Goal: Task Accomplishment & Management: Manage account settings

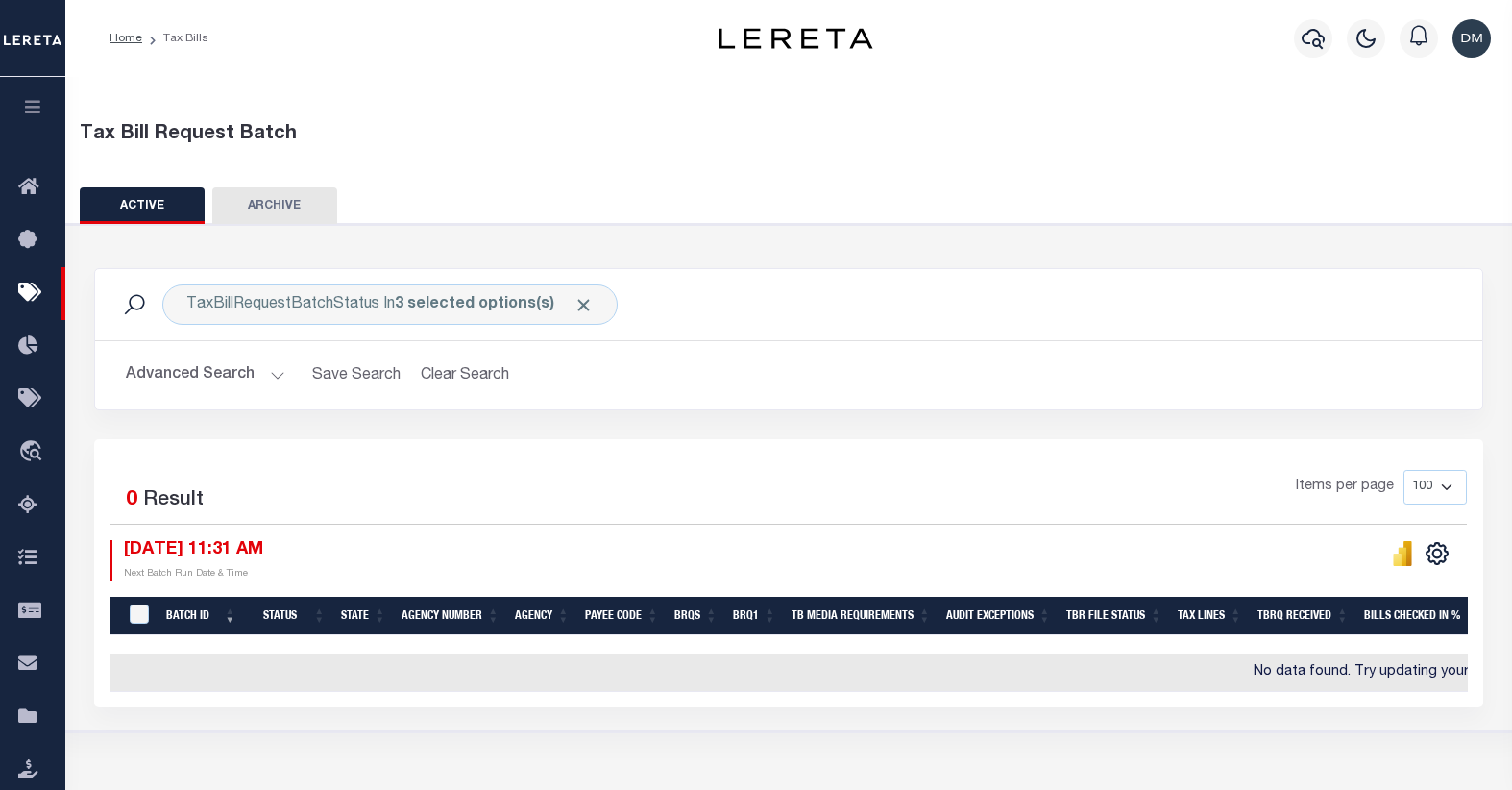
select select
click at [228, 375] on button "Advanced Search" at bounding box center [206, 376] width 160 height 38
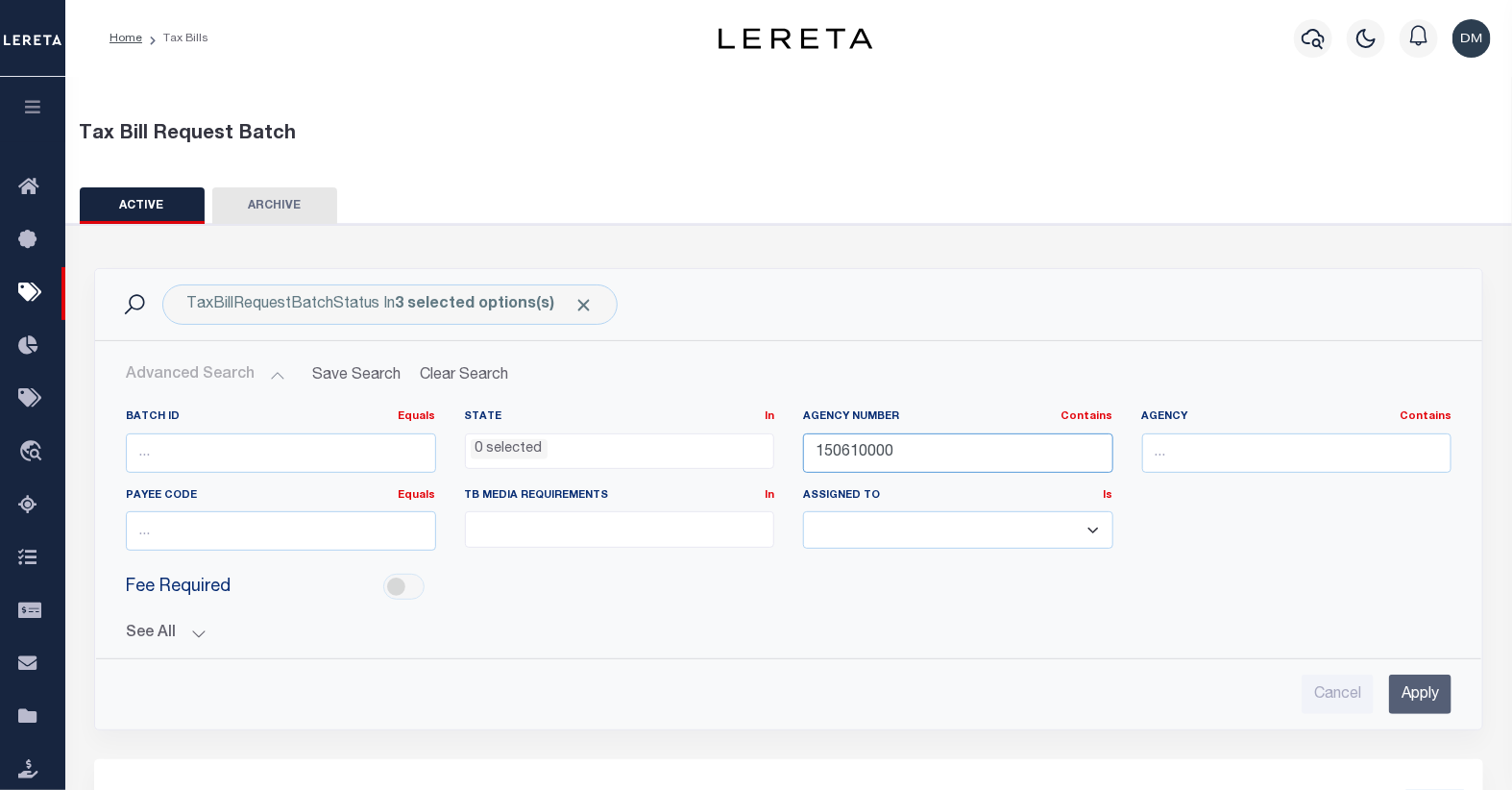
click at [871, 459] on input "150610000" at bounding box center [958, 452] width 311 height 39
type input "42157"
click at [1424, 694] on input "Apply" at bounding box center [1420, 693] width 63 height 39
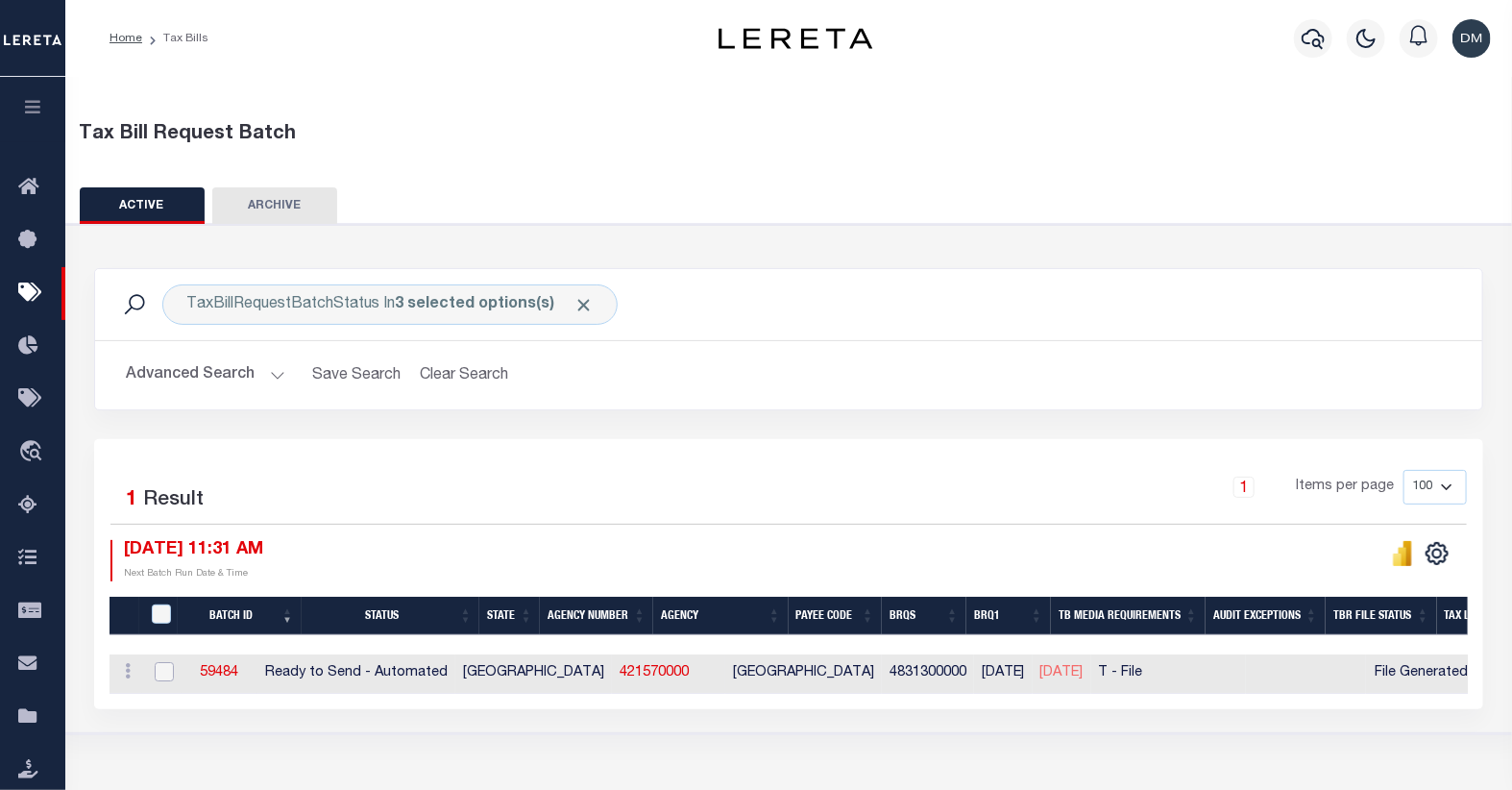
click at [162, 674] on input "checkbox" at bounding box center [164, 671] width 19 height 19
checkbox input "true"
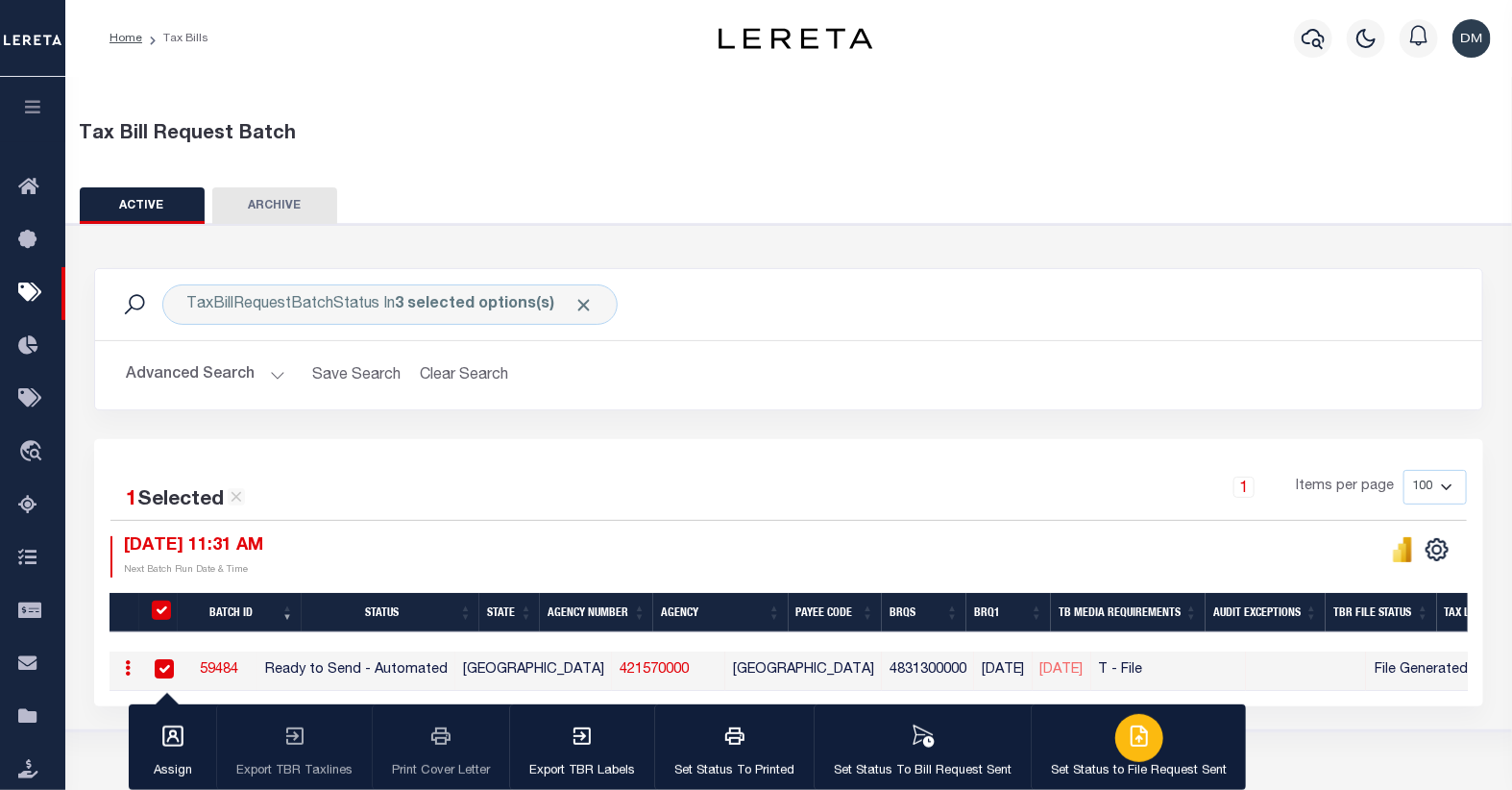
click at [1116, 735] on div "button" at bounding box center [1139, 738] width 48 height 48
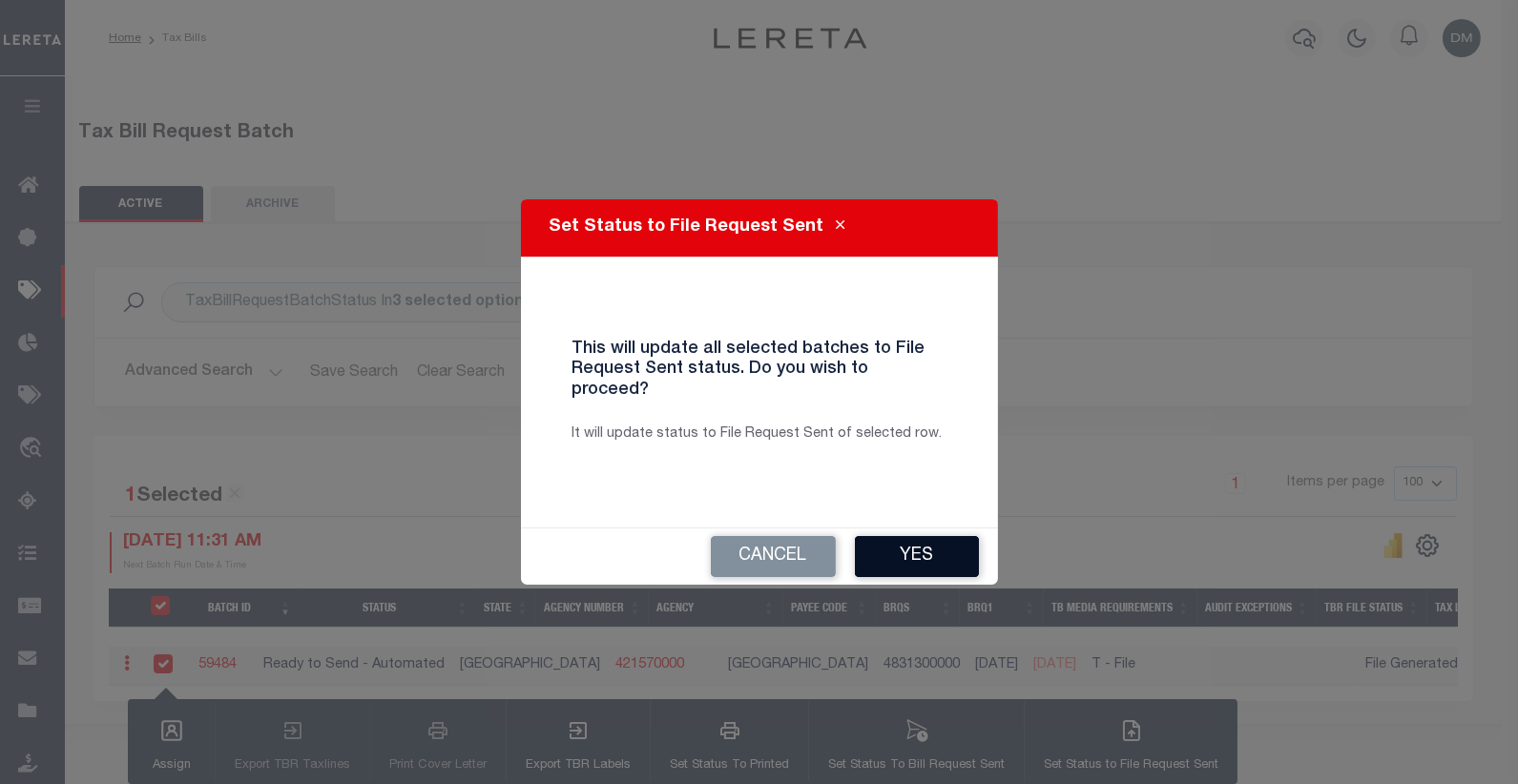
click at [943, 545] on button "Yes" at bounding box center [916, 556] width 124 height 41
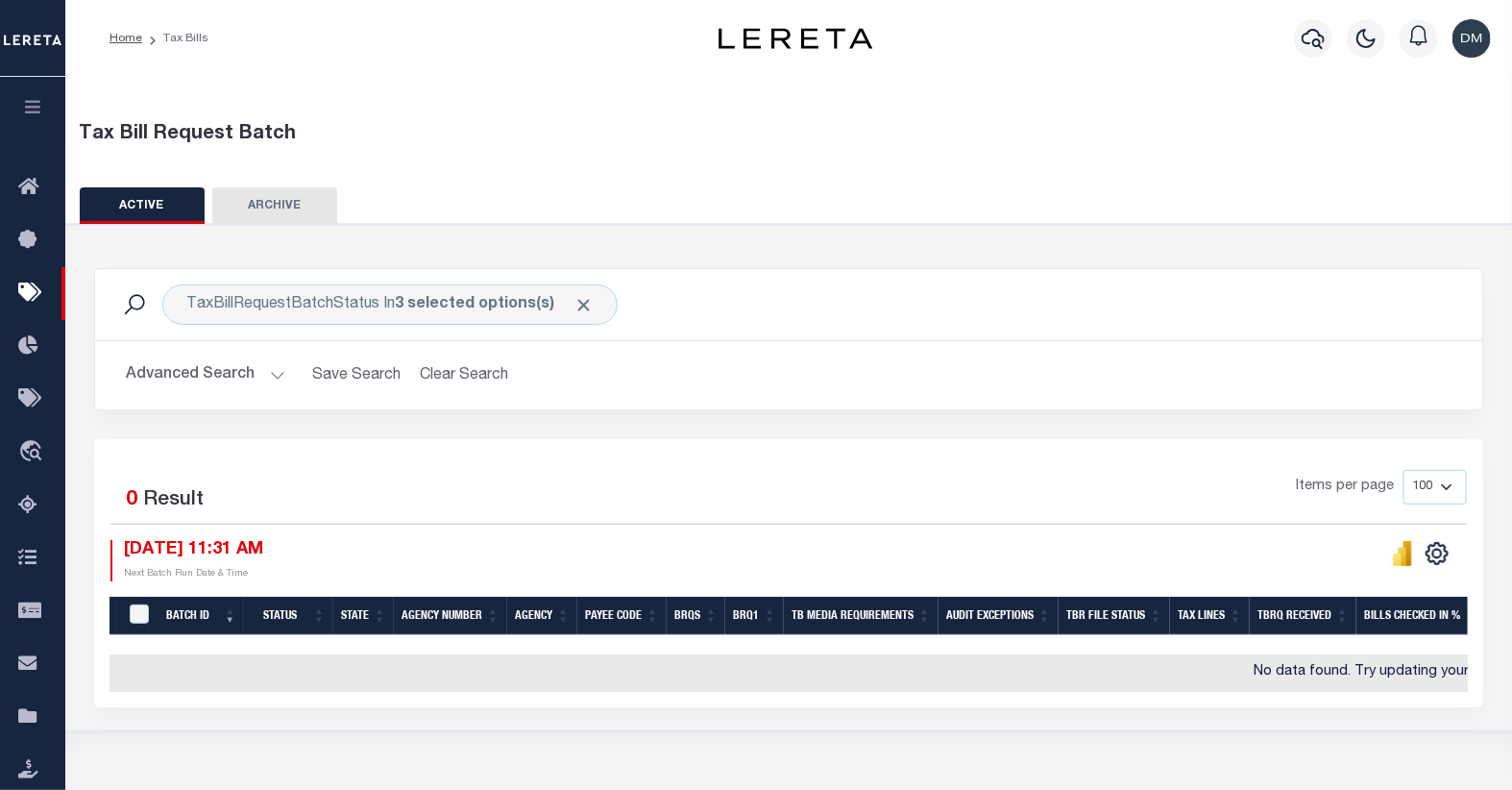
click at [216, 380] on button "Advanced Search" at bounding box center [206, 376] width 160 height 38
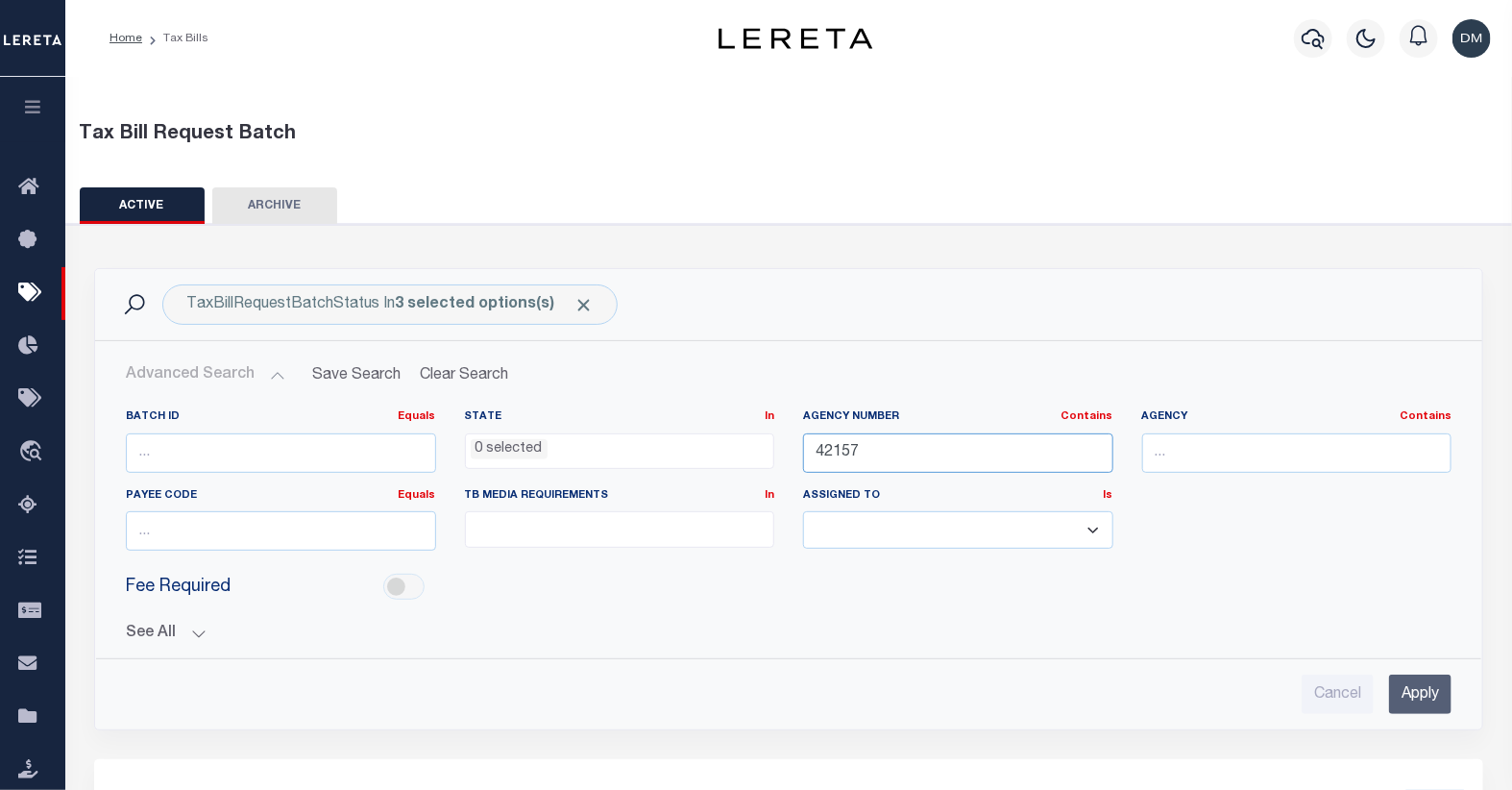
click at [896, 453] on input "42157" at bounding box center [958, 452] width 311 height 39
type input "42165"
click at [1408, 701] on input "Apply" at bounding box center [1420, 693] width 63 height 39
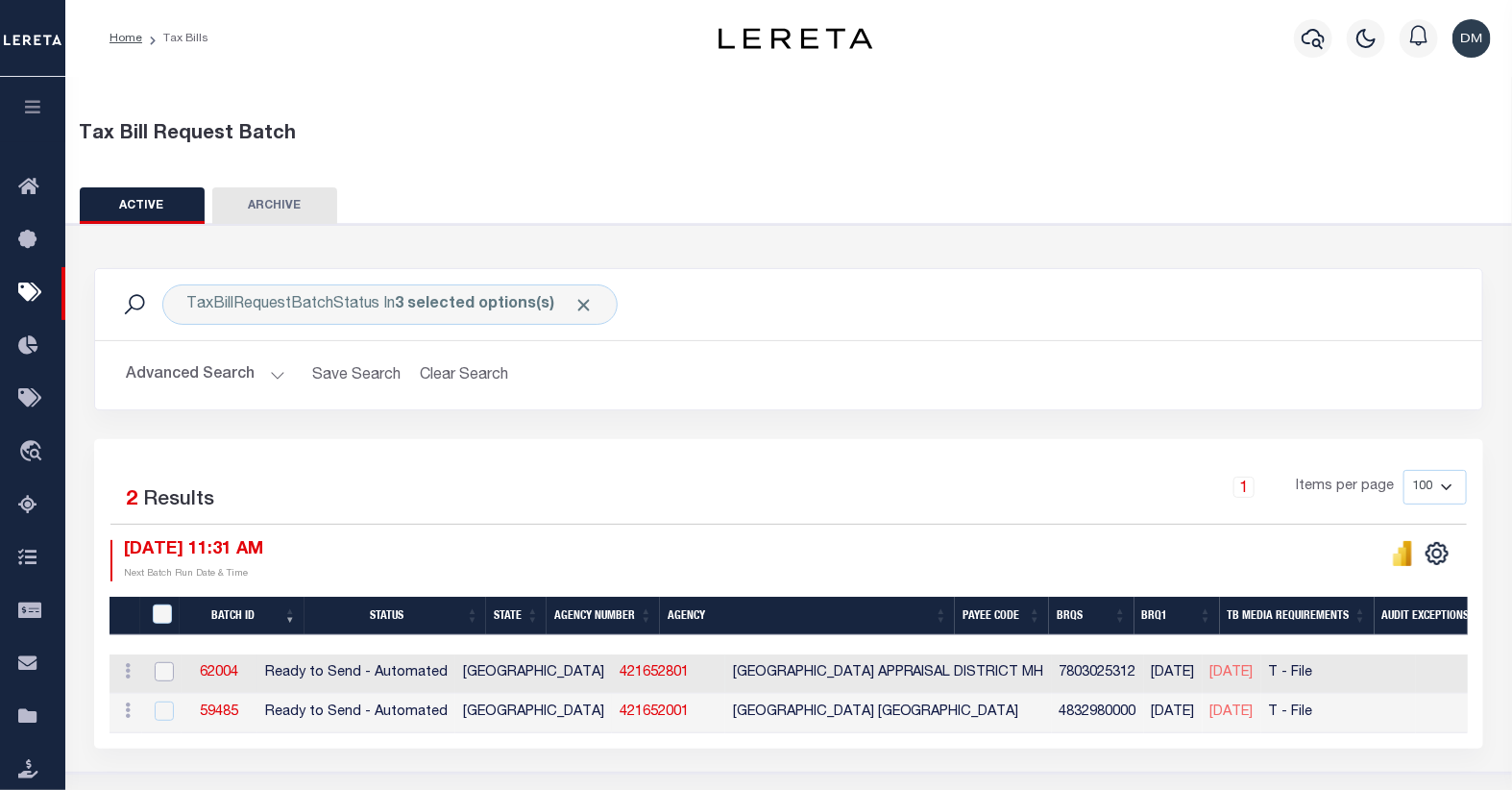
click at [165, 674] on input "checkbox" at bounding box center [164, 671] width 19 height 19
checkbox input "true"
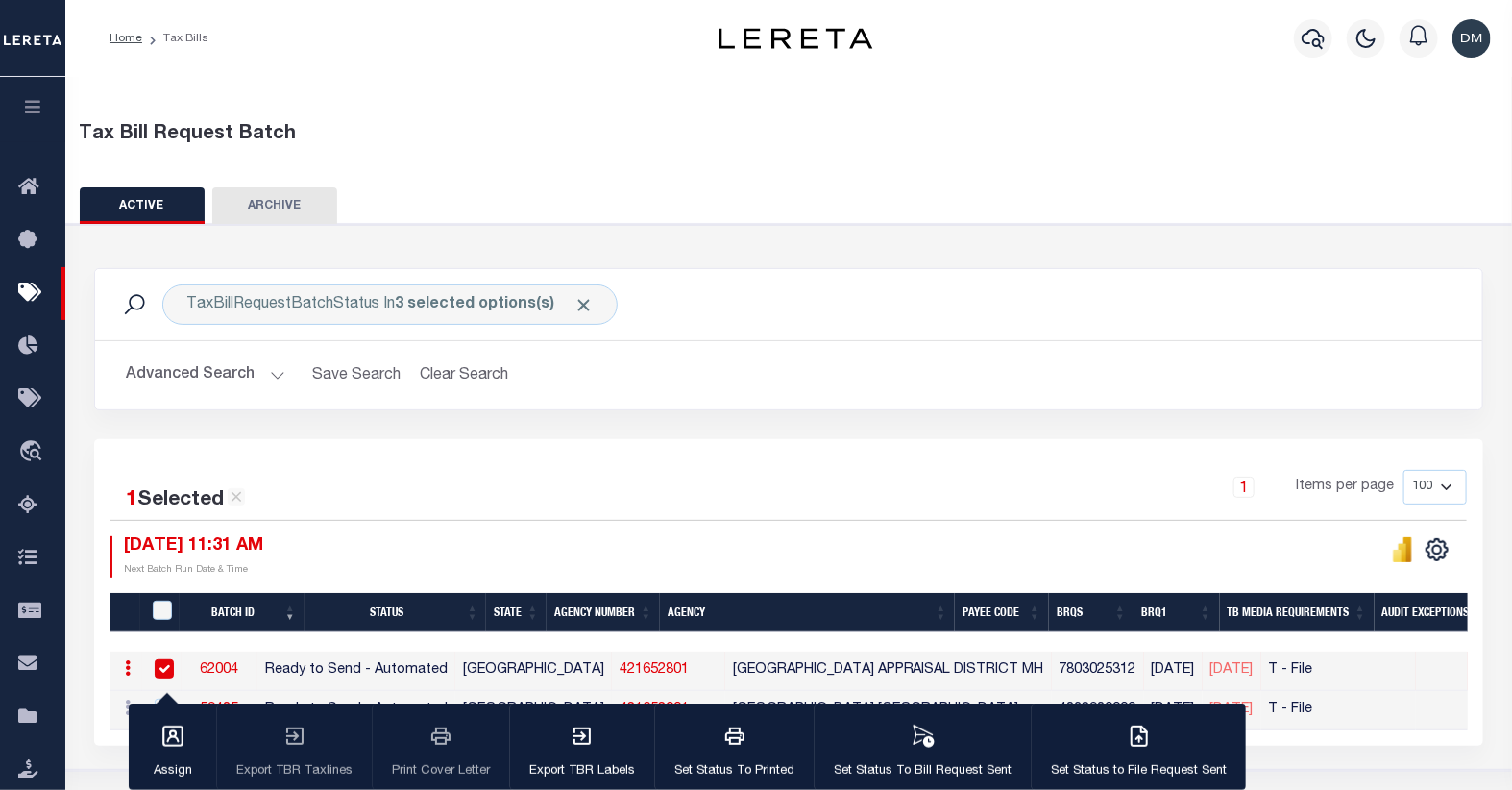
click at [166, 714] on button "Assign" at bounding box center [173, 747] width 88 height 87
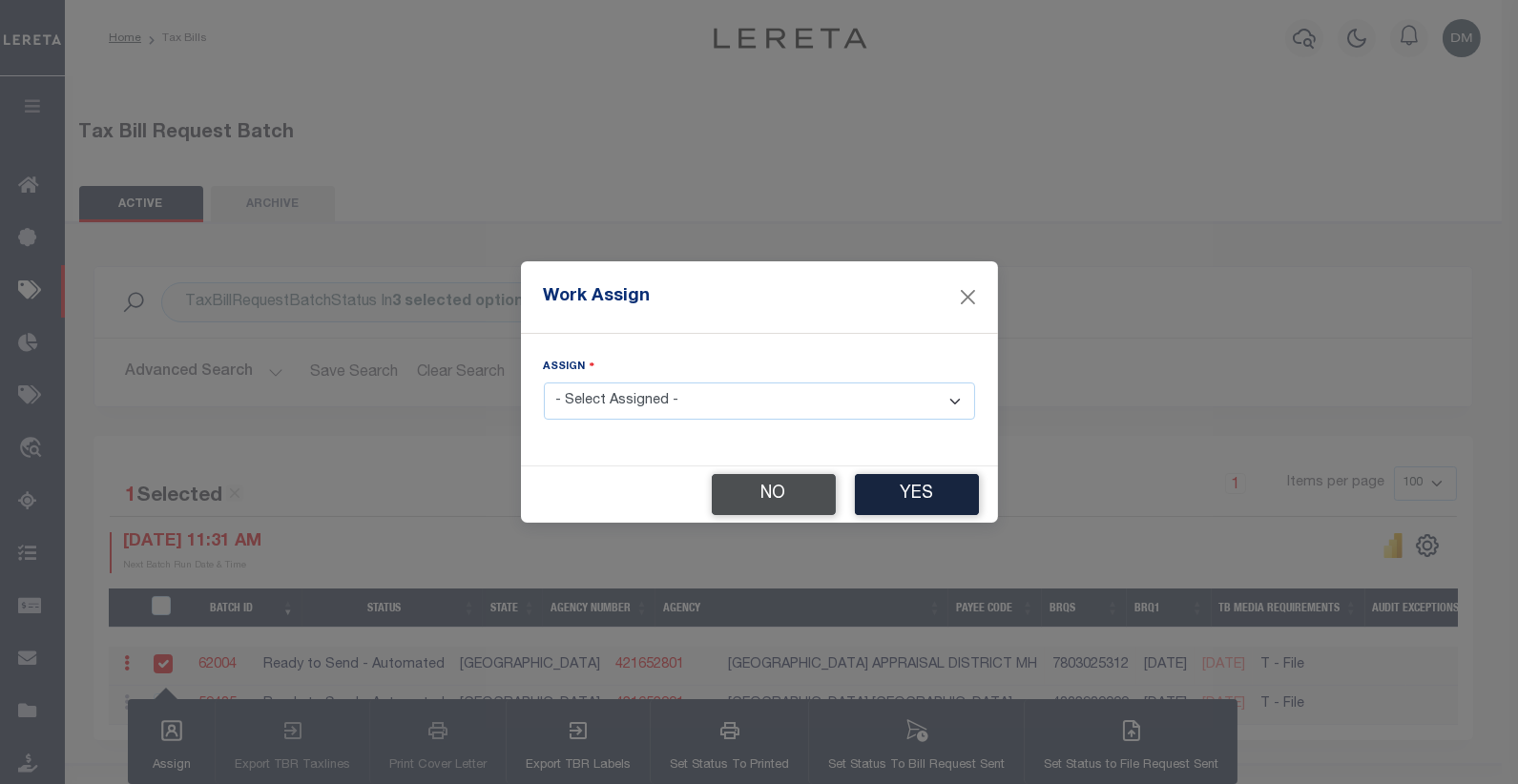
click at [763, 503] on button "No" at bounding box center [773, 494] width 124 height 41
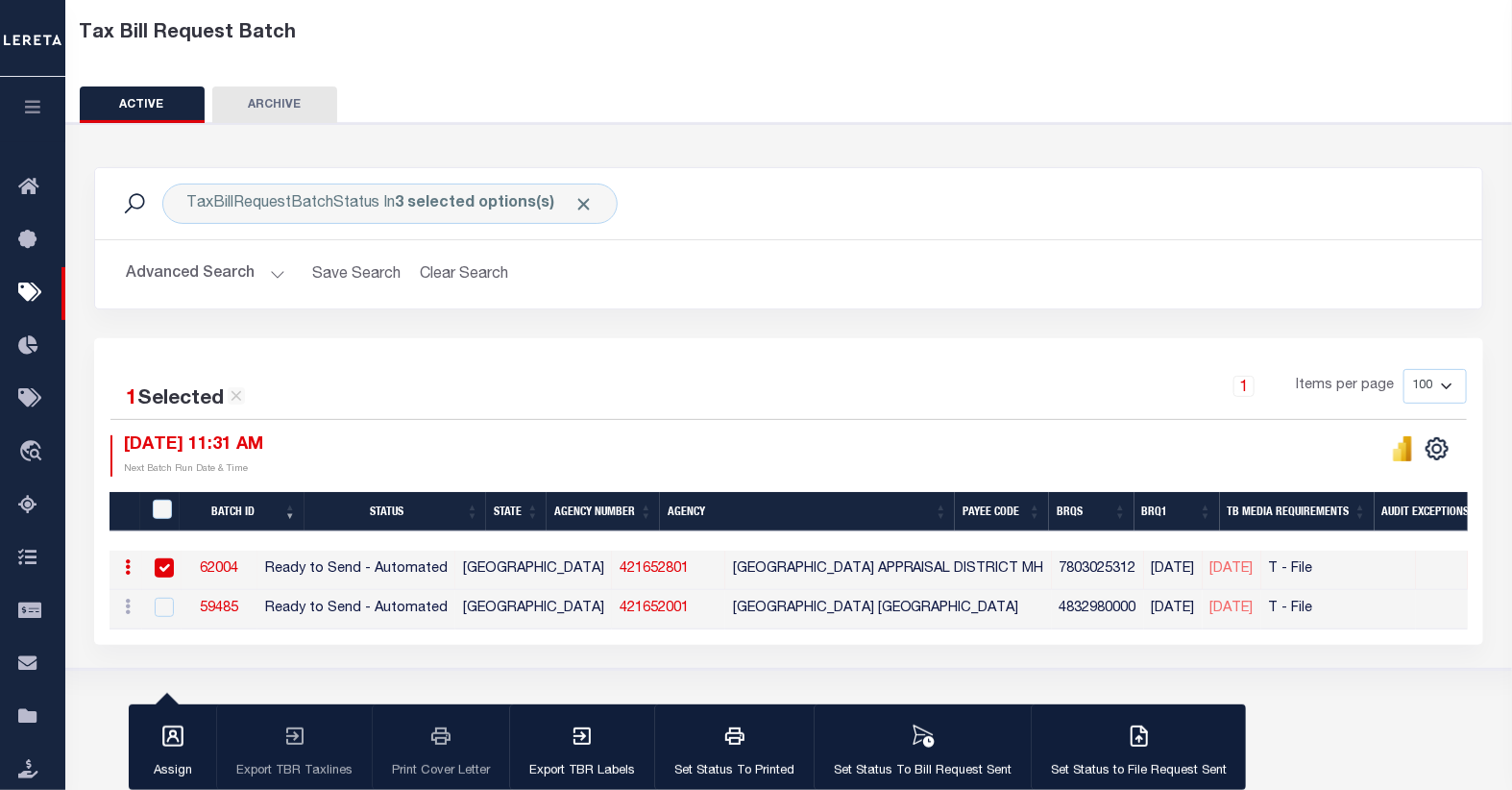
scroll to position [107, 0]
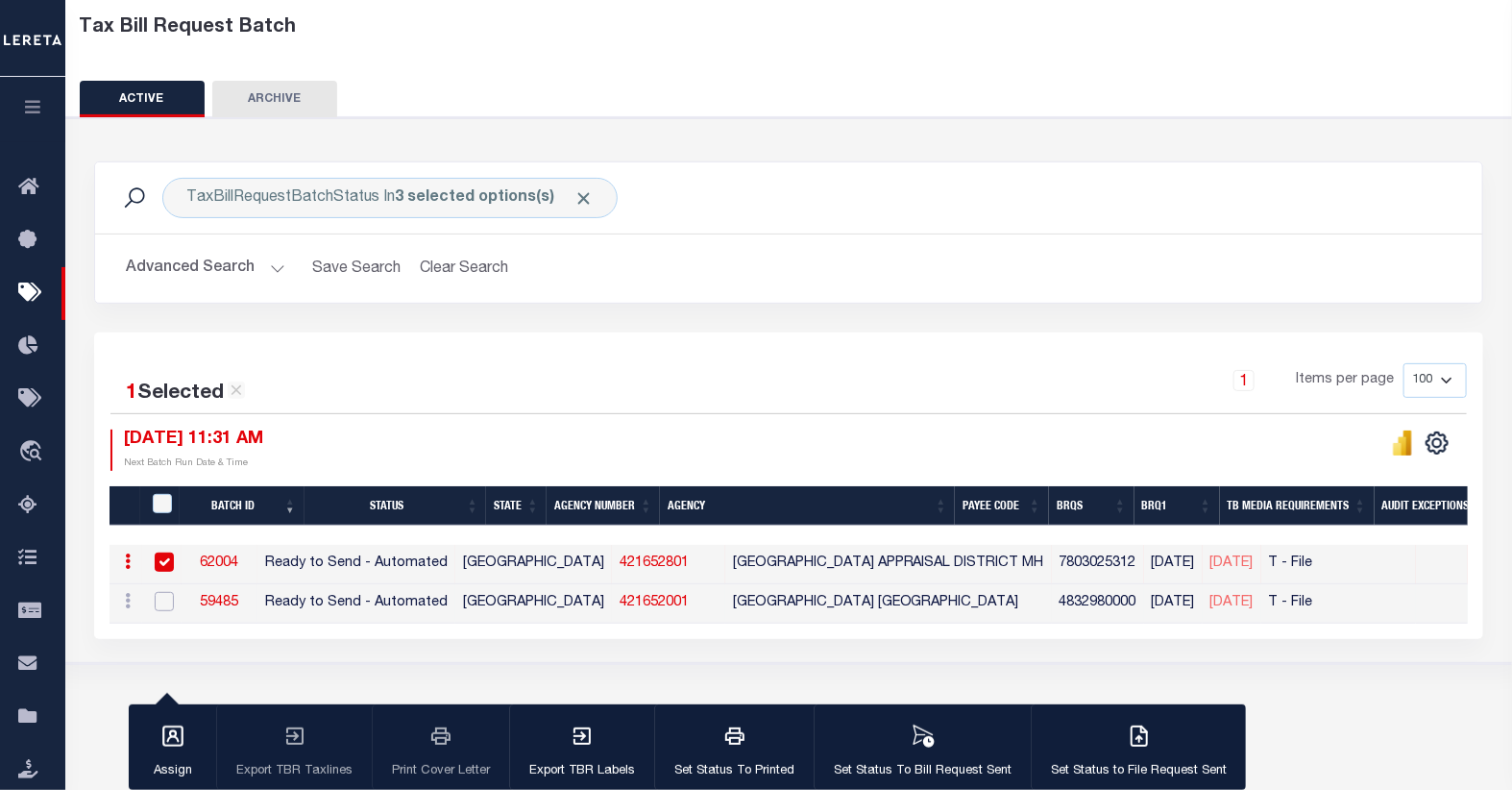
click at [166, 601] on input "checkbox" at bounding box center [164, 601] width 19 height 19
checkbox input "true"
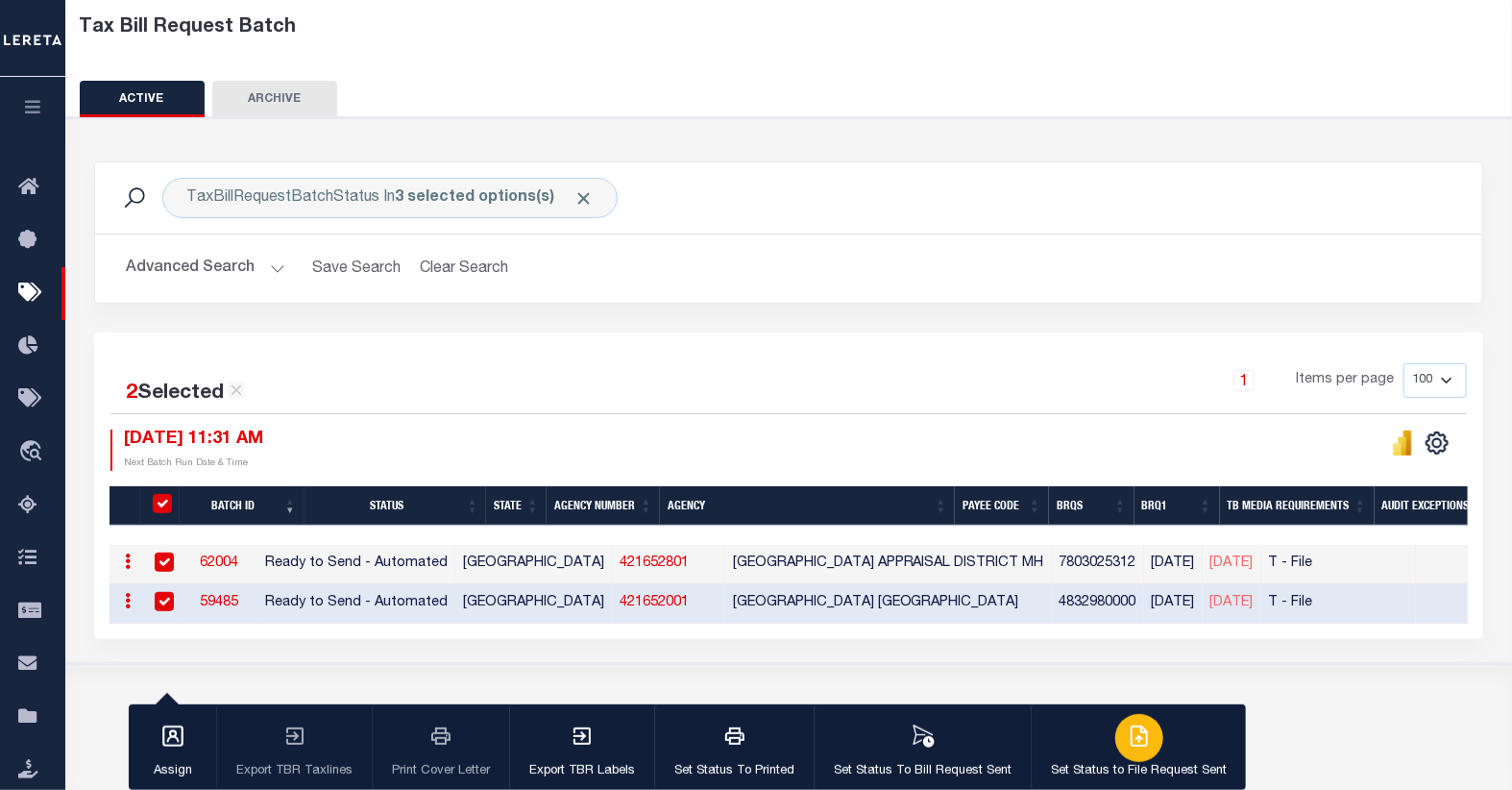
click at [1128, 735] on icon "button" at bounding box center [1138, 735] width 23 height 23
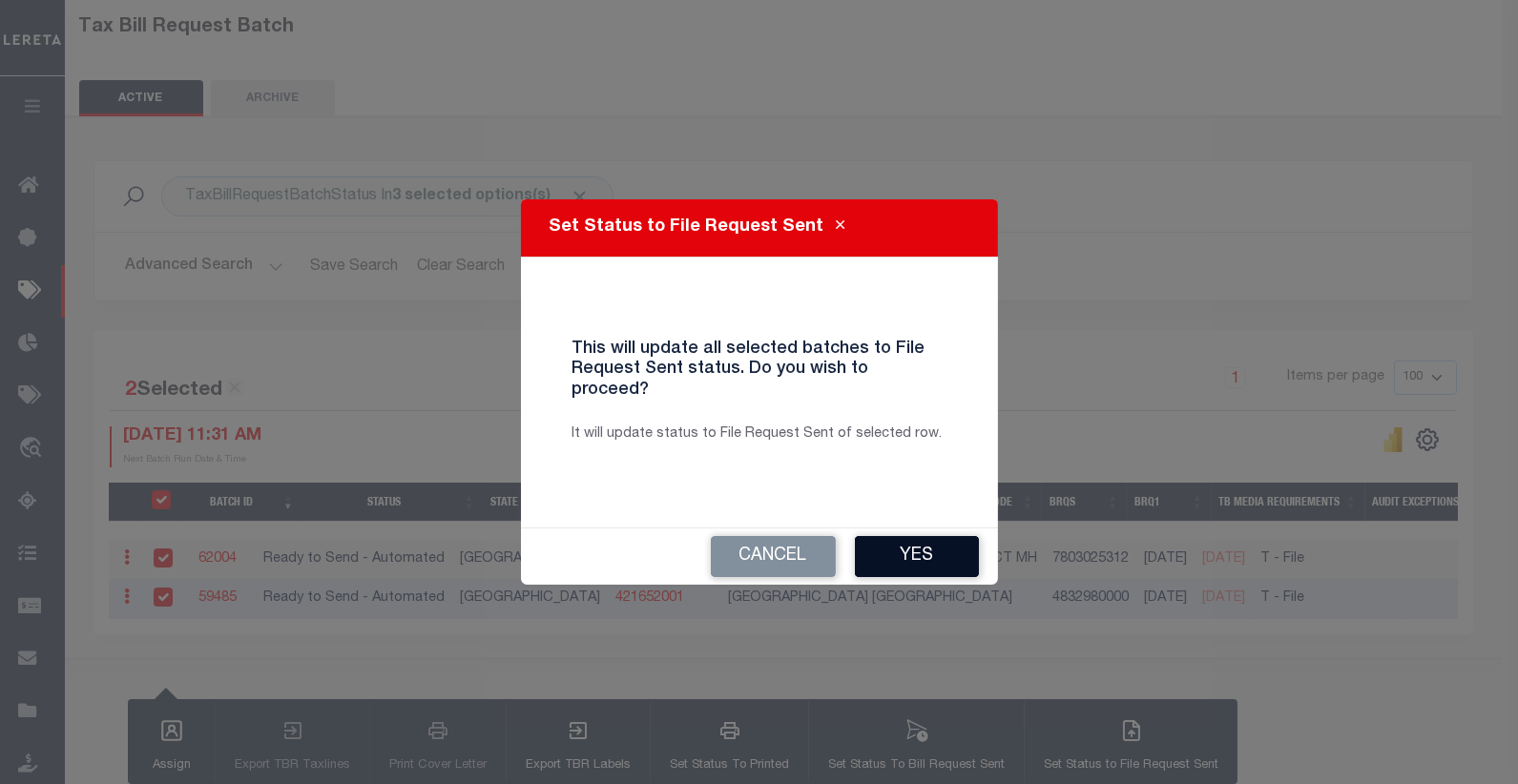
click at [907, 540] on button "Yes" at bounding box center [916, 556] width 124 height 41
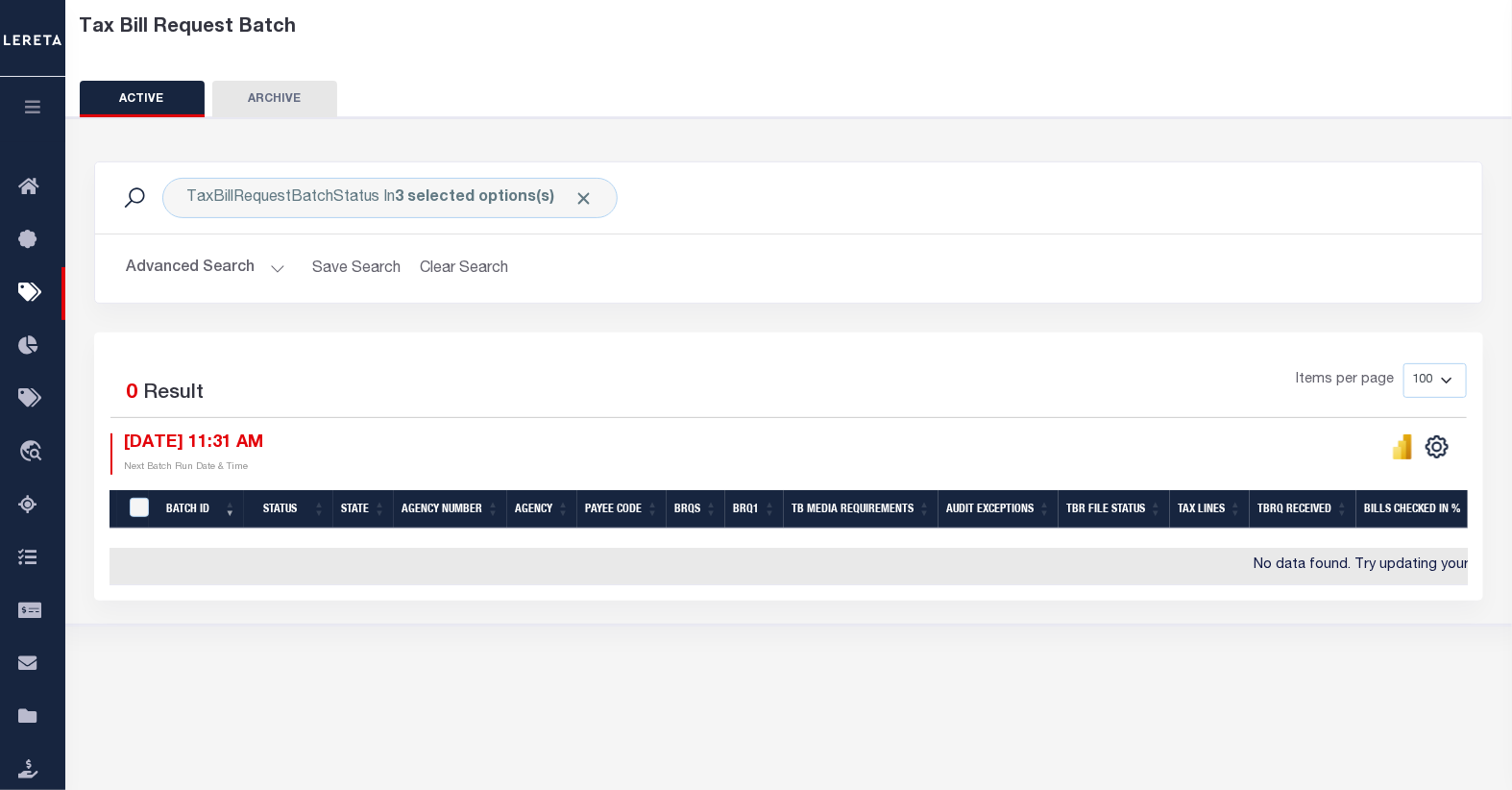
click at [212, 265] on button "Advanced Search" at bounding box center [206, 269] width 160 height 38
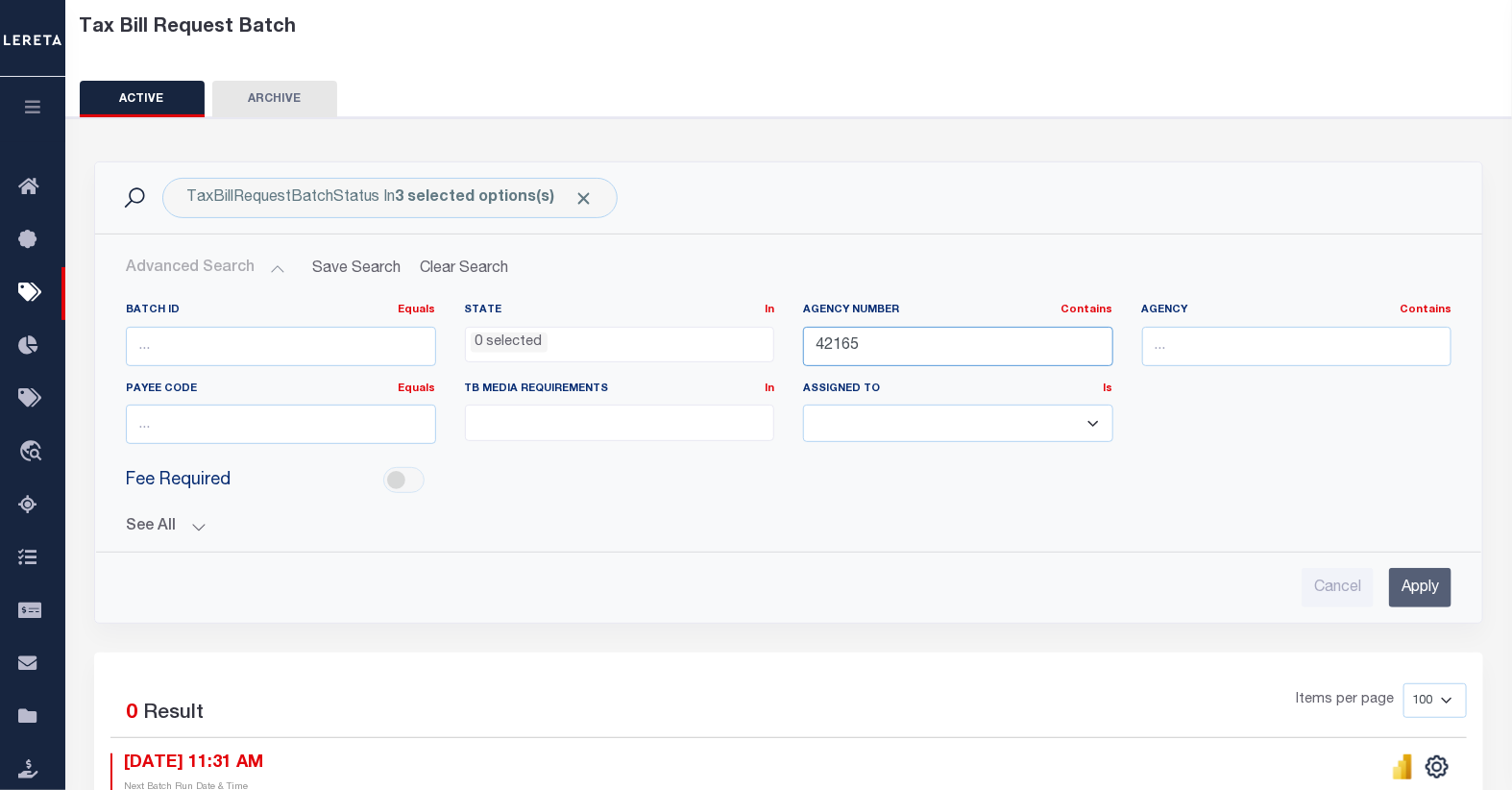
click at [892, 344] on input "42165" at bounding box center [958, 346] width 311 height 39
type input "42169"
click at [1420, 580] on input "Apply" at bounding box center [1420, 587] width 63 height 39
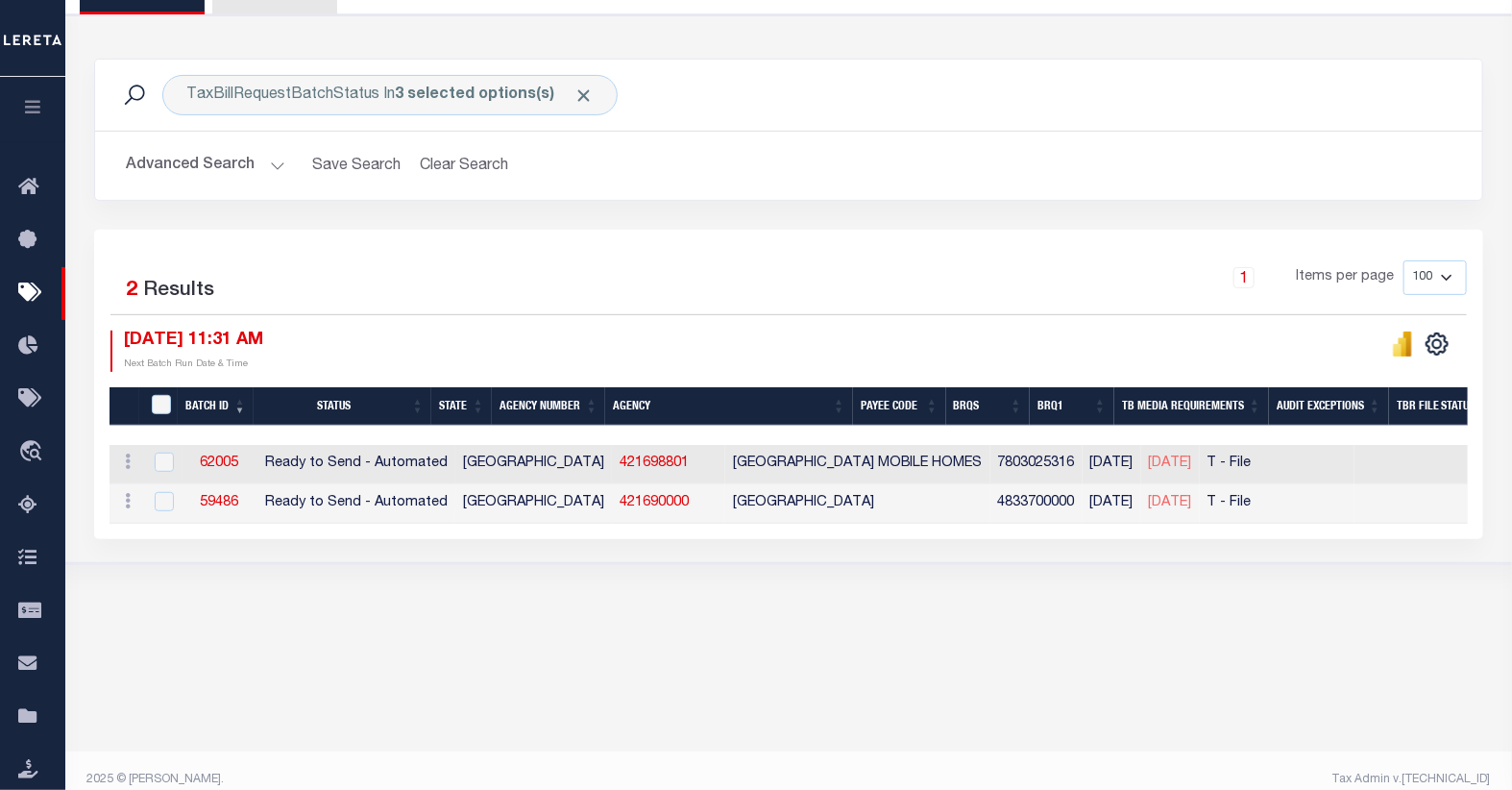
scroll to position [214, 0]
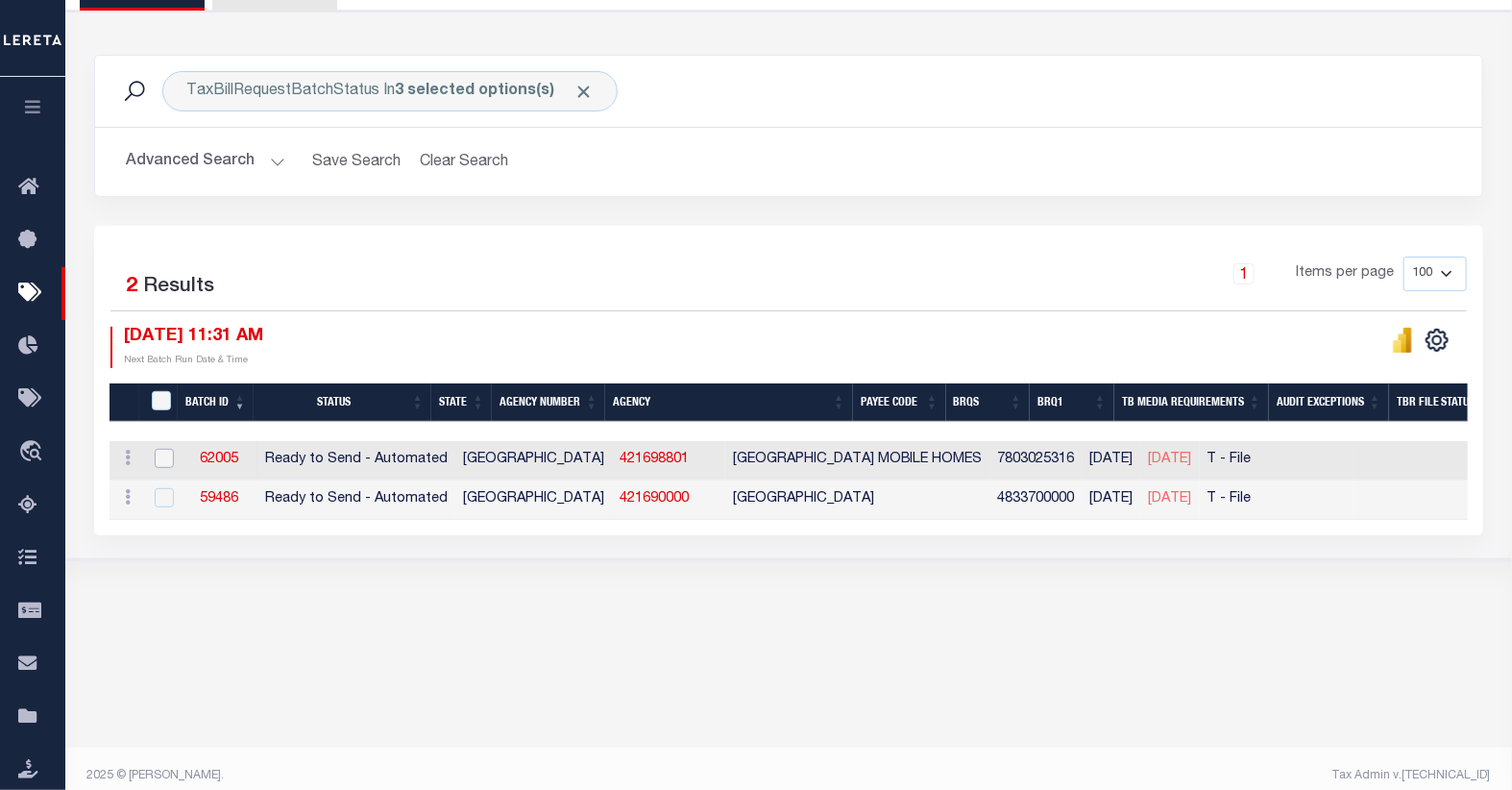
click at [162, 461] on input "checkbox" at bounding box center [164, 457] width 19 height 19
checkbox input "true"
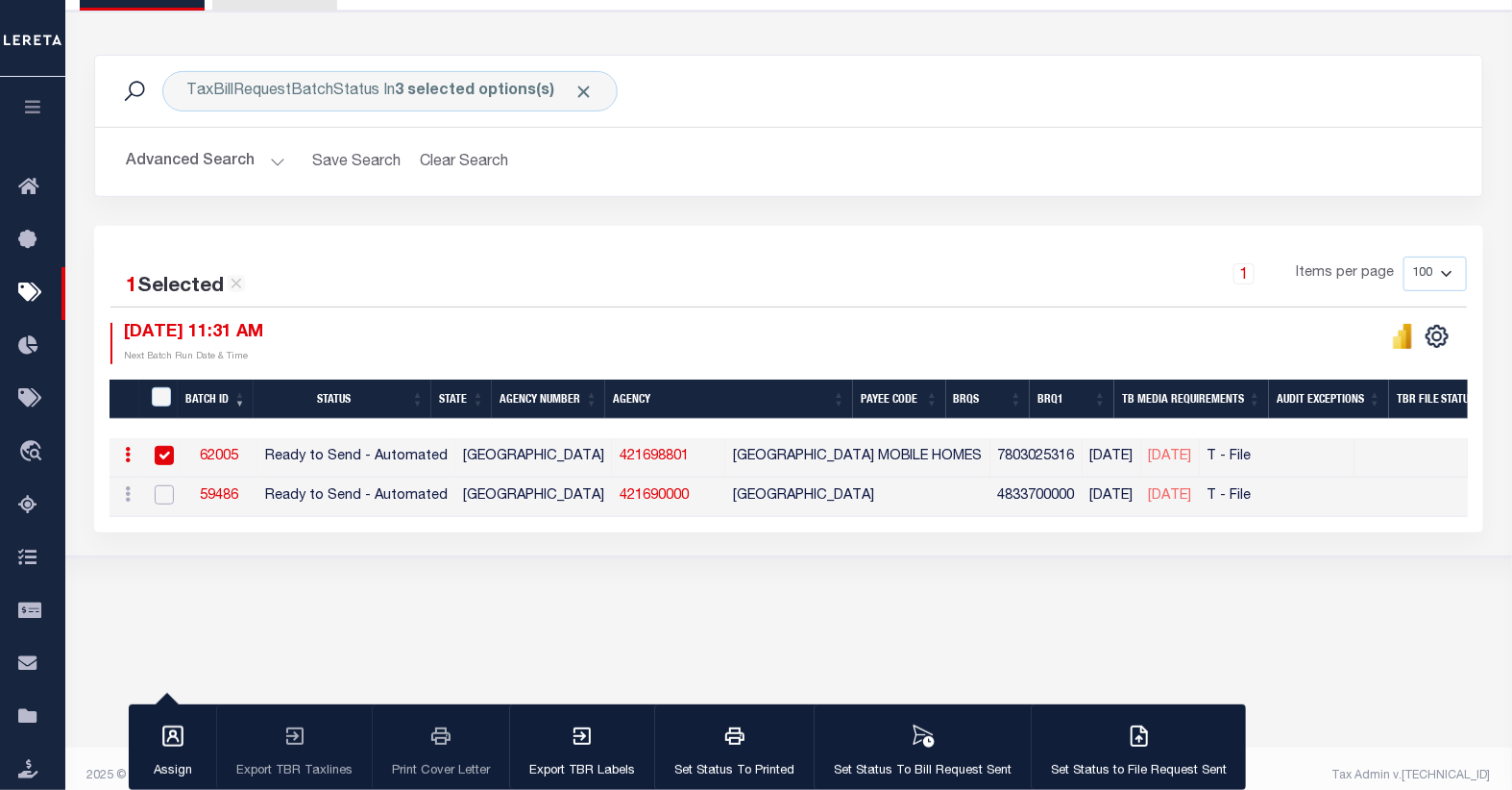
click at [162, 492] on input "checkbox" at bounding box center [164, 494] width 19 height 19
checkbox input "true"
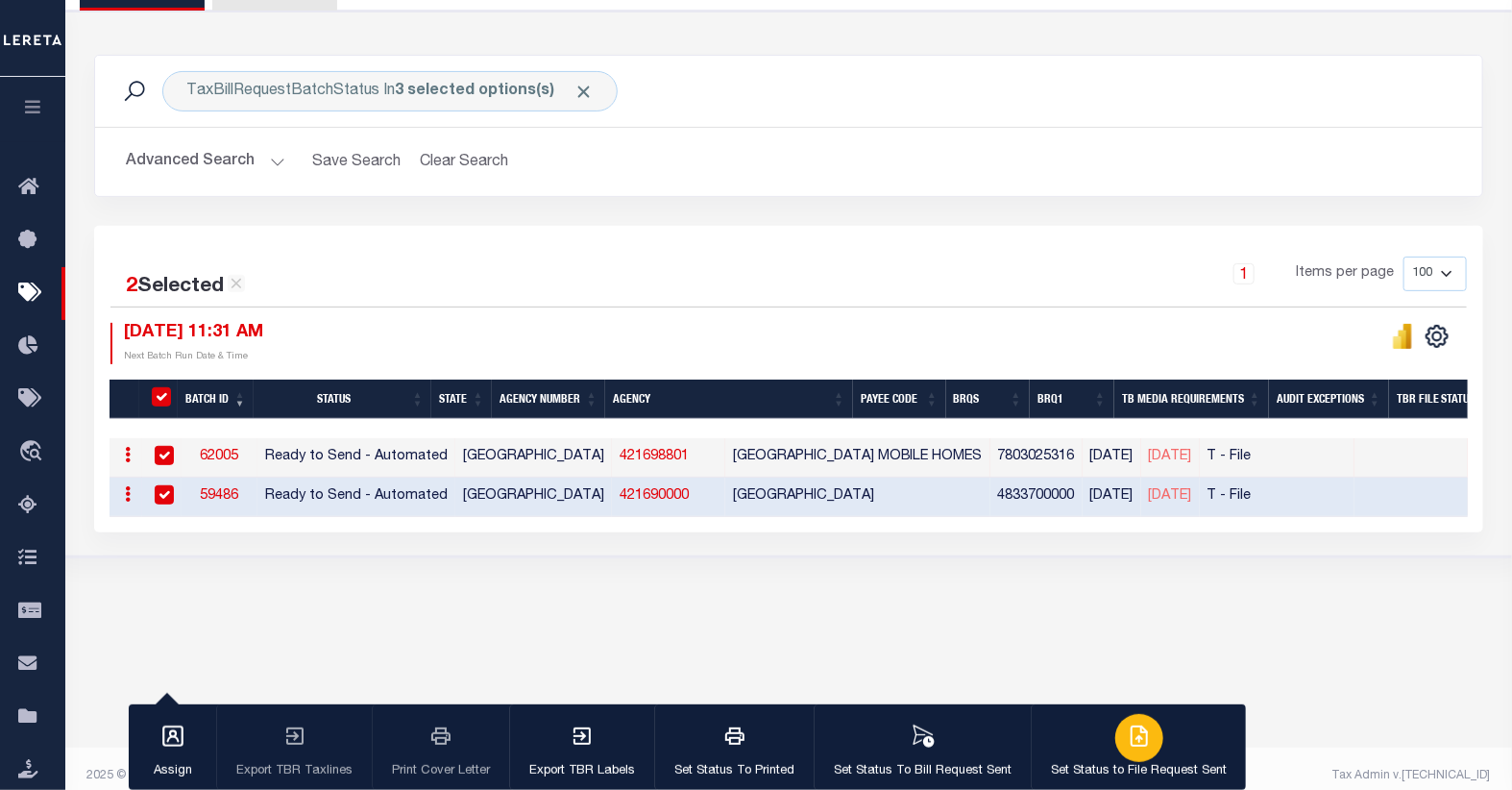
click at [1136, 738] on icon "button" at bounding box center [1141, 733] width 11 height 15
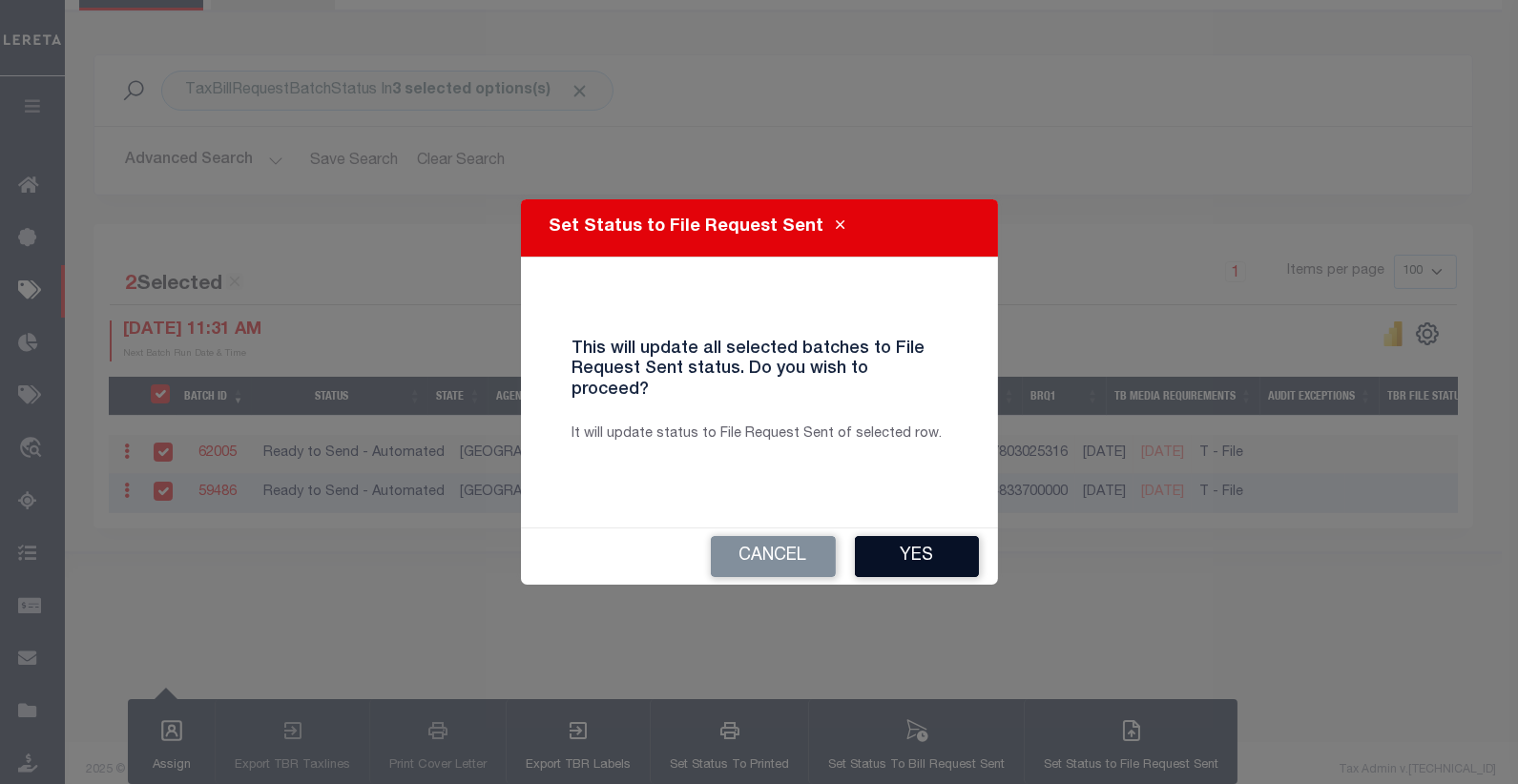
click at [910, 540] on button "Yes" at bounding box center [916, 556] width 124 height 41
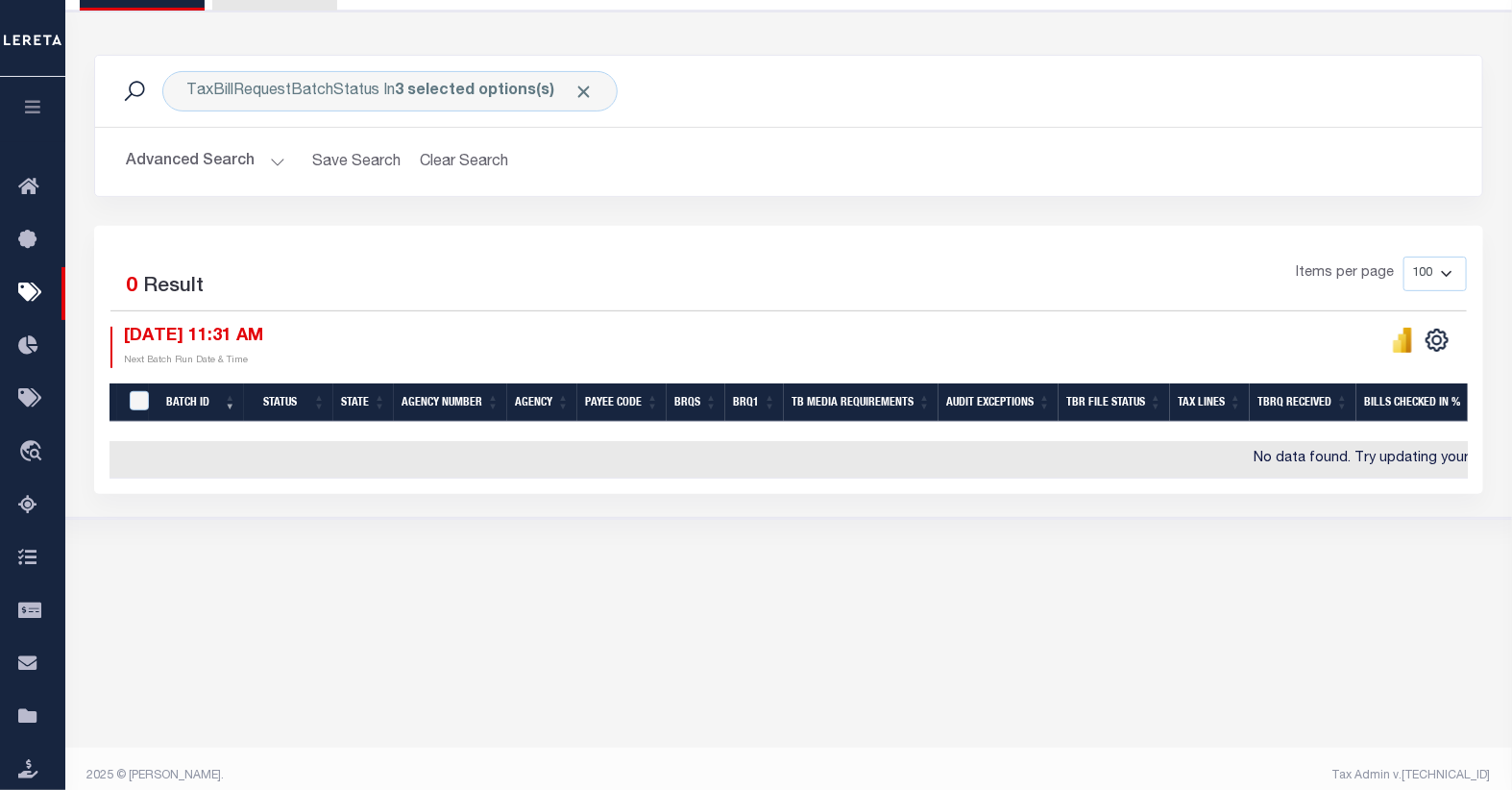
click at [231, 167] on button "Advanced Search" at bounding box center [206, 162] width 160 height 38
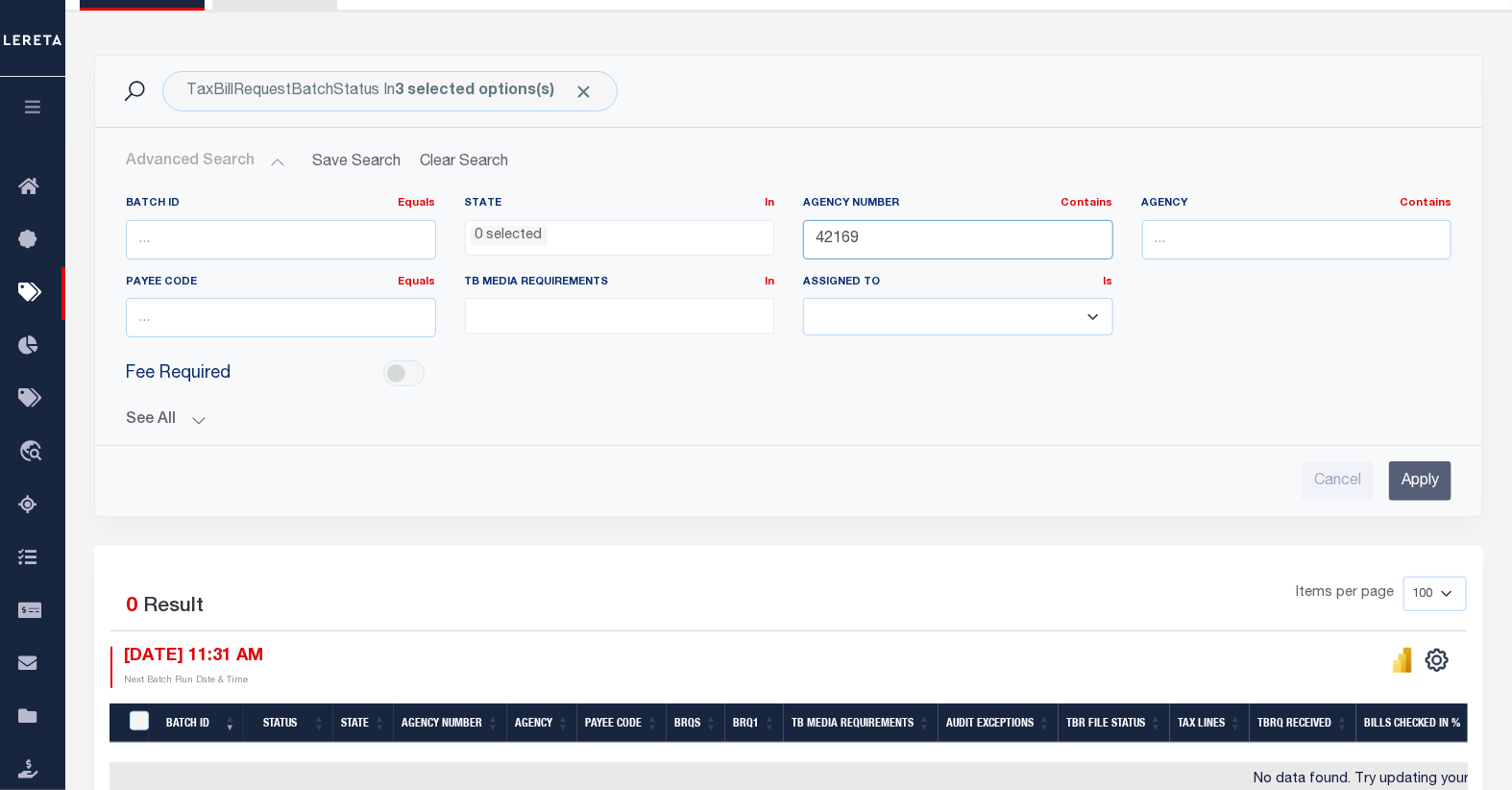
click at [899, 245] on input "42169" at bounding box center [958, 239] width 311 height 39
type input "42215"
click at [1444, 477] on input "Apply" at bounding box center [1420, 480] width 63 height 39
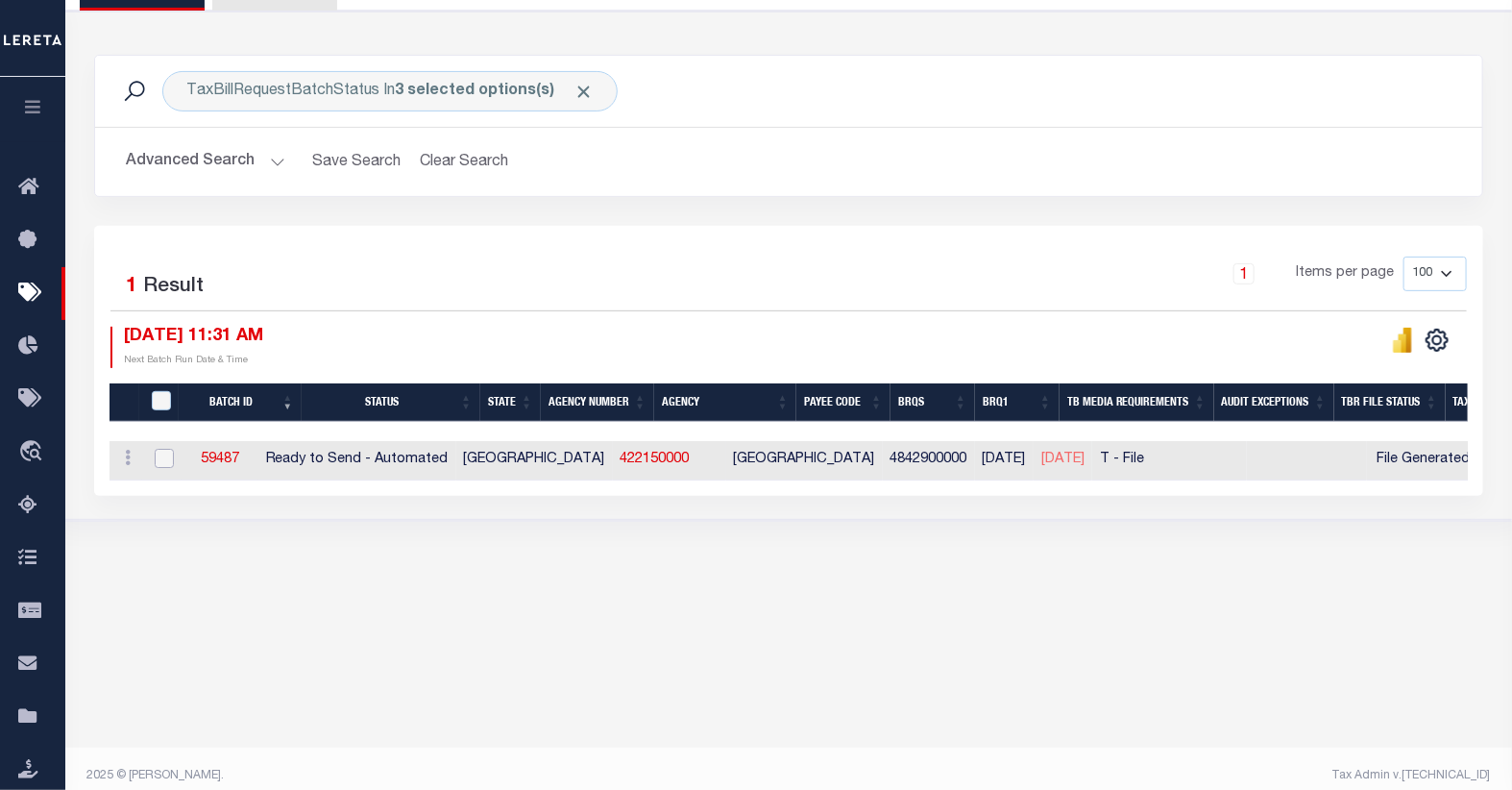
click at [165, 459] on input "checkbox" at bounding box center [164, 457] width 19 height 19
checkbox input "true"
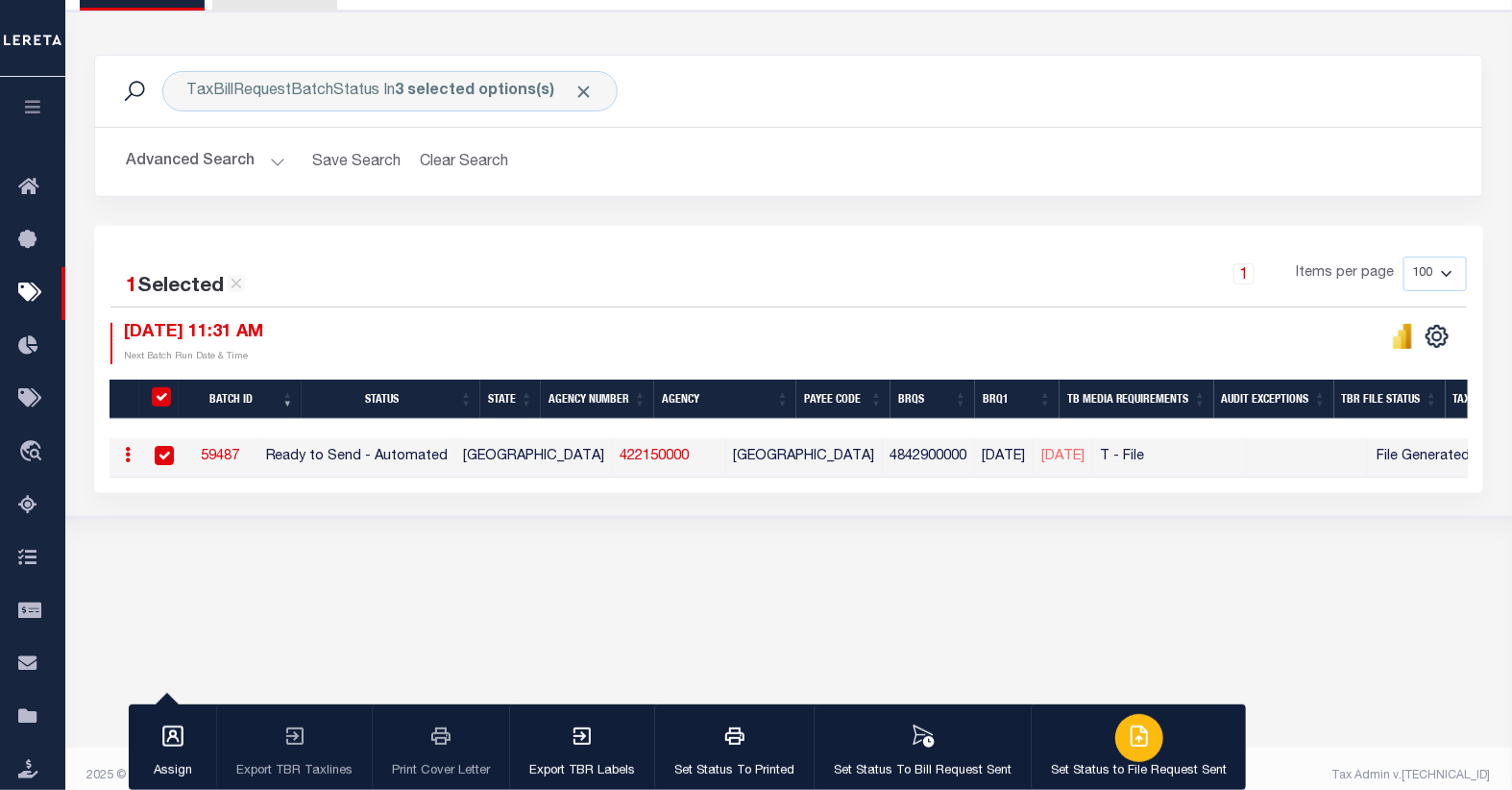
click at [1128, 736] on icon "button" at bounding box center [1138, 735] width 23 height 23
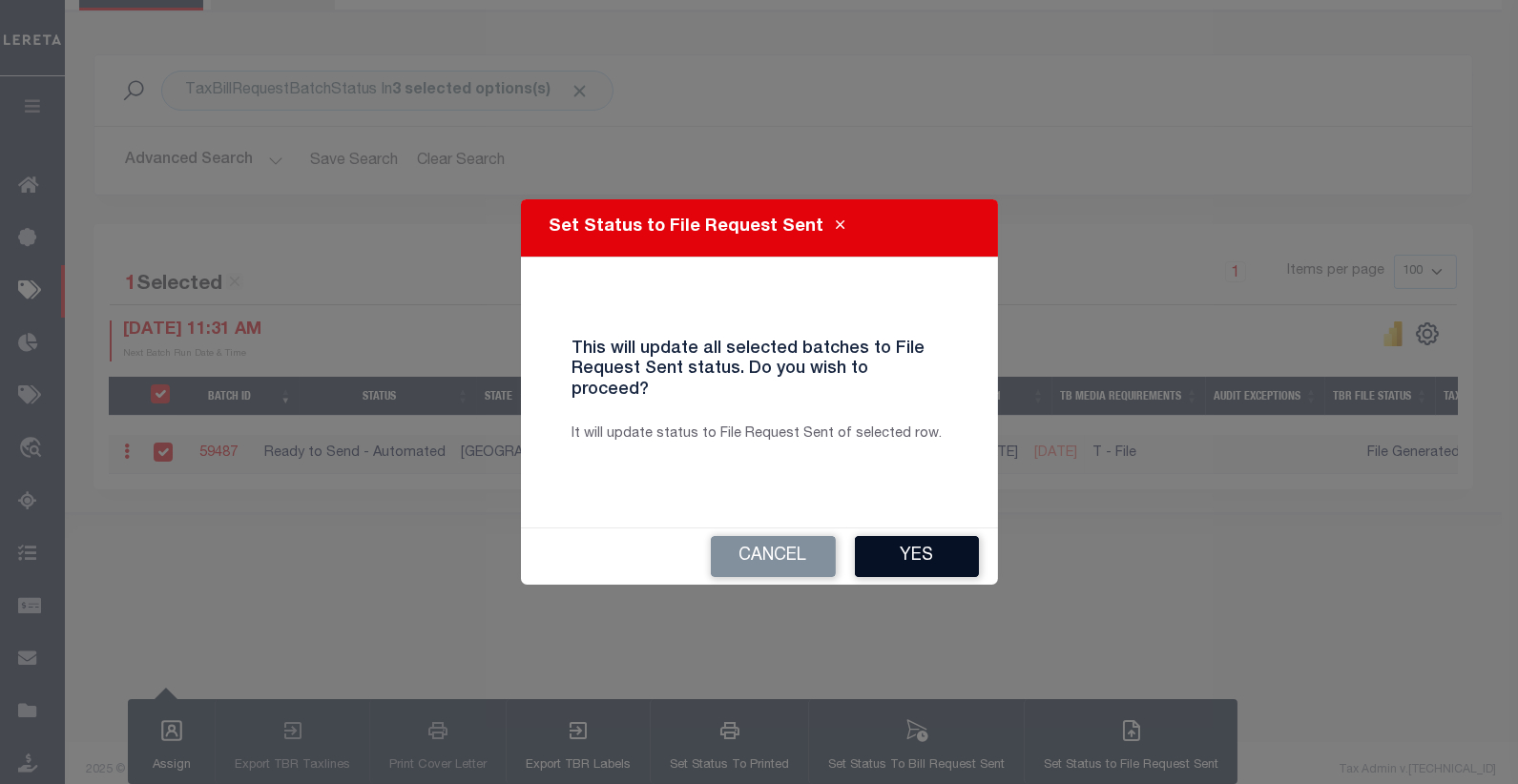
click at [925, 550] on button "Yes" at bounding box center [916, 556] width 124 height 41
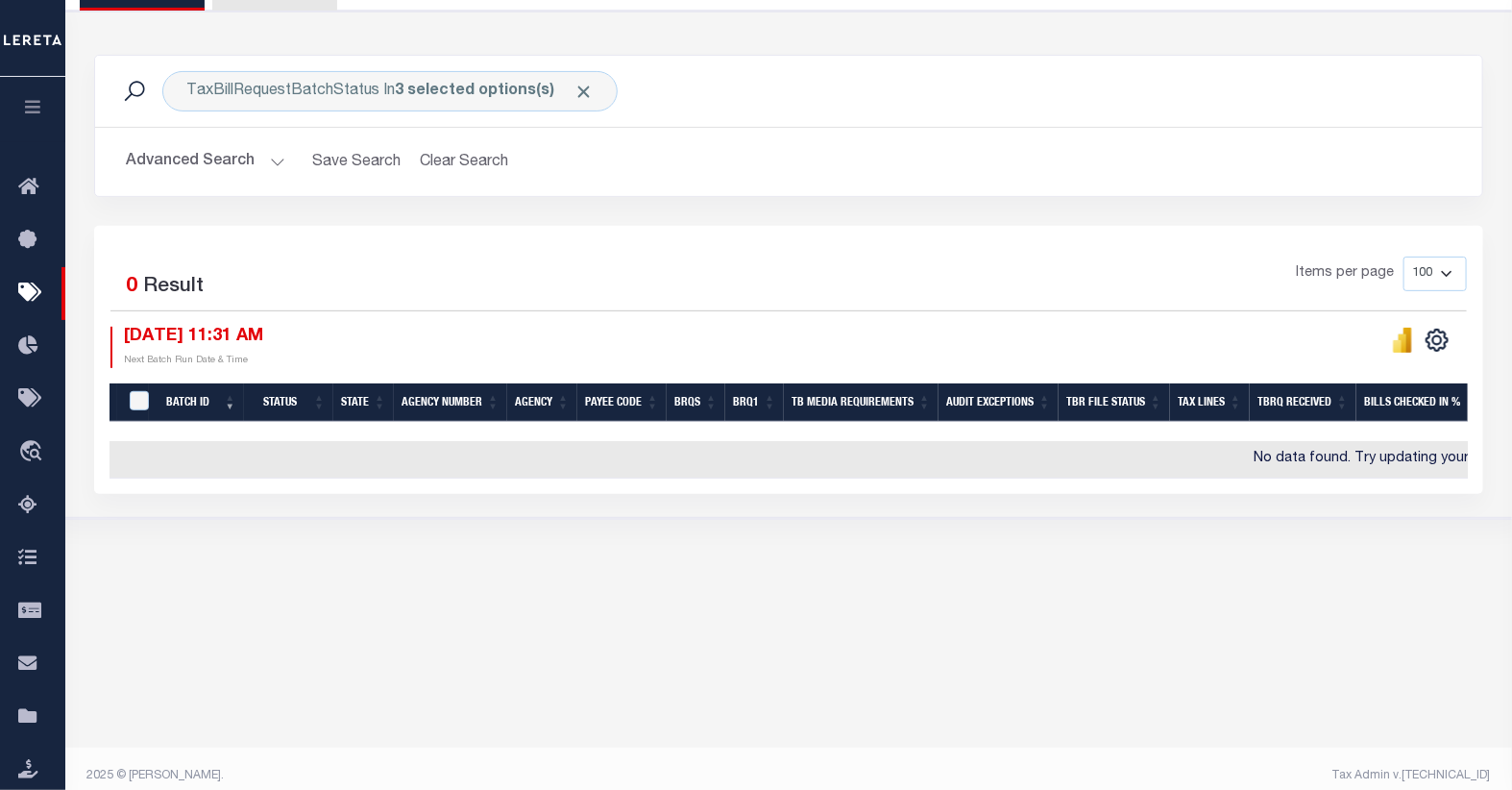
click at [408, 266] on div "1 Selected 0 Result" at bounding box center [270, 284] width 318 height 54
click at [231, 165] on button "Advanced Search" at bounding box center [206, 162] width 160 height 38
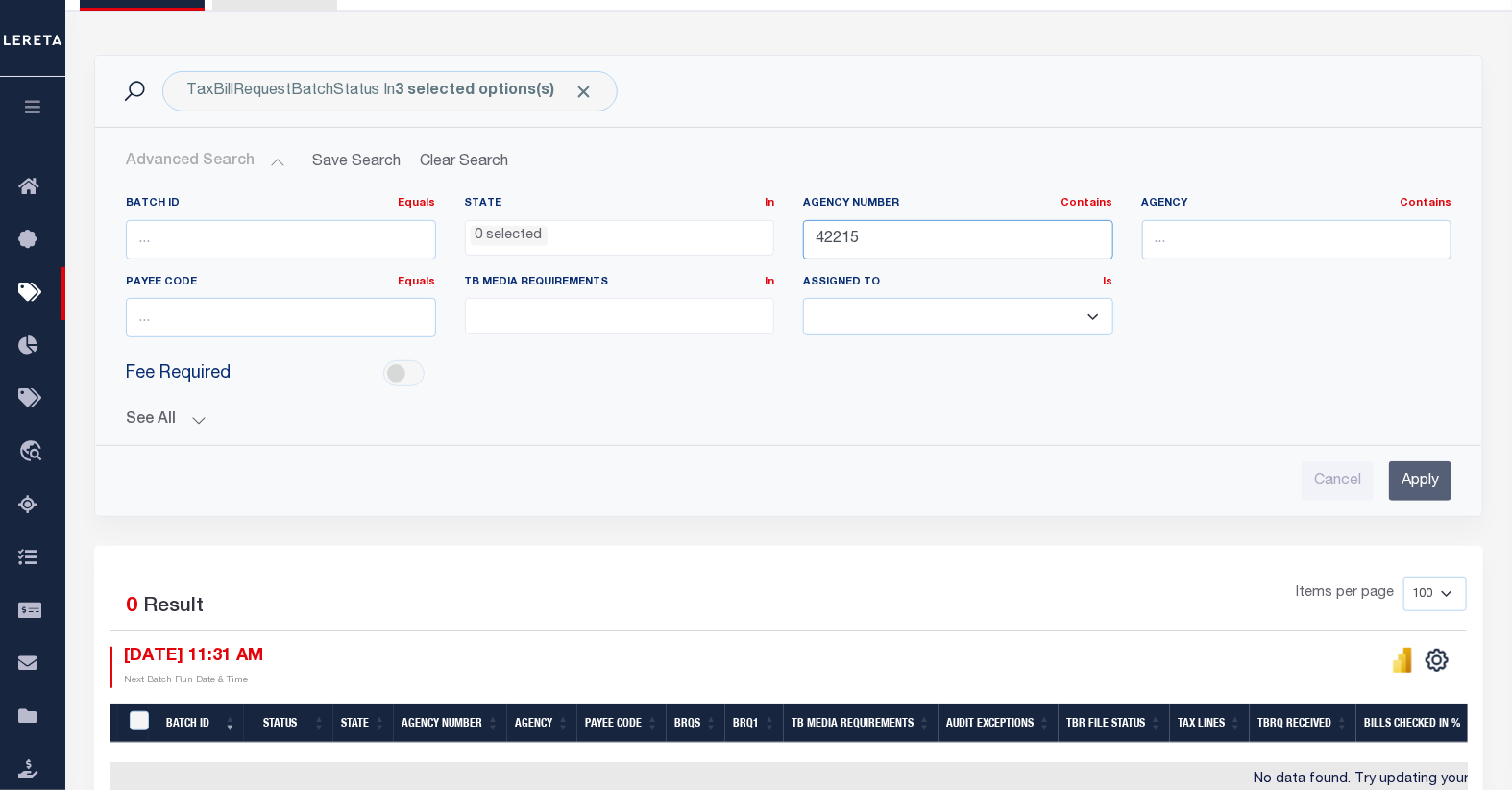
click at [876, 239] on input "42215" at bounding box center [958, 239] width 311 height 39
type input "42123"
click at [1424, 483] on input "Apply" at bounding box center [1420, 480] width 63 height 39
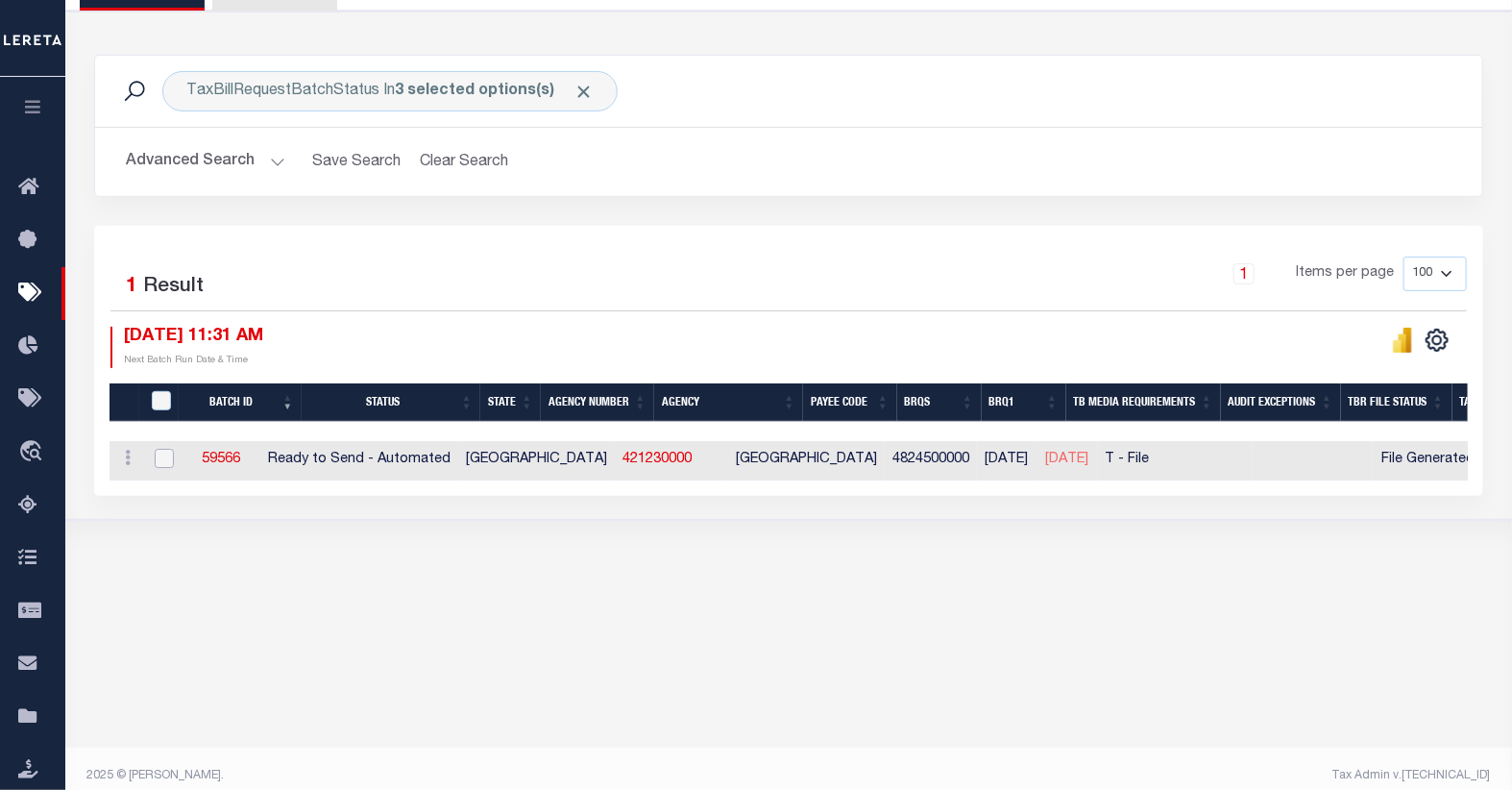
click at [164, 463] on input "checkbox" at bounding box center [164, 457] width 19 height 19
checkbox input "true"
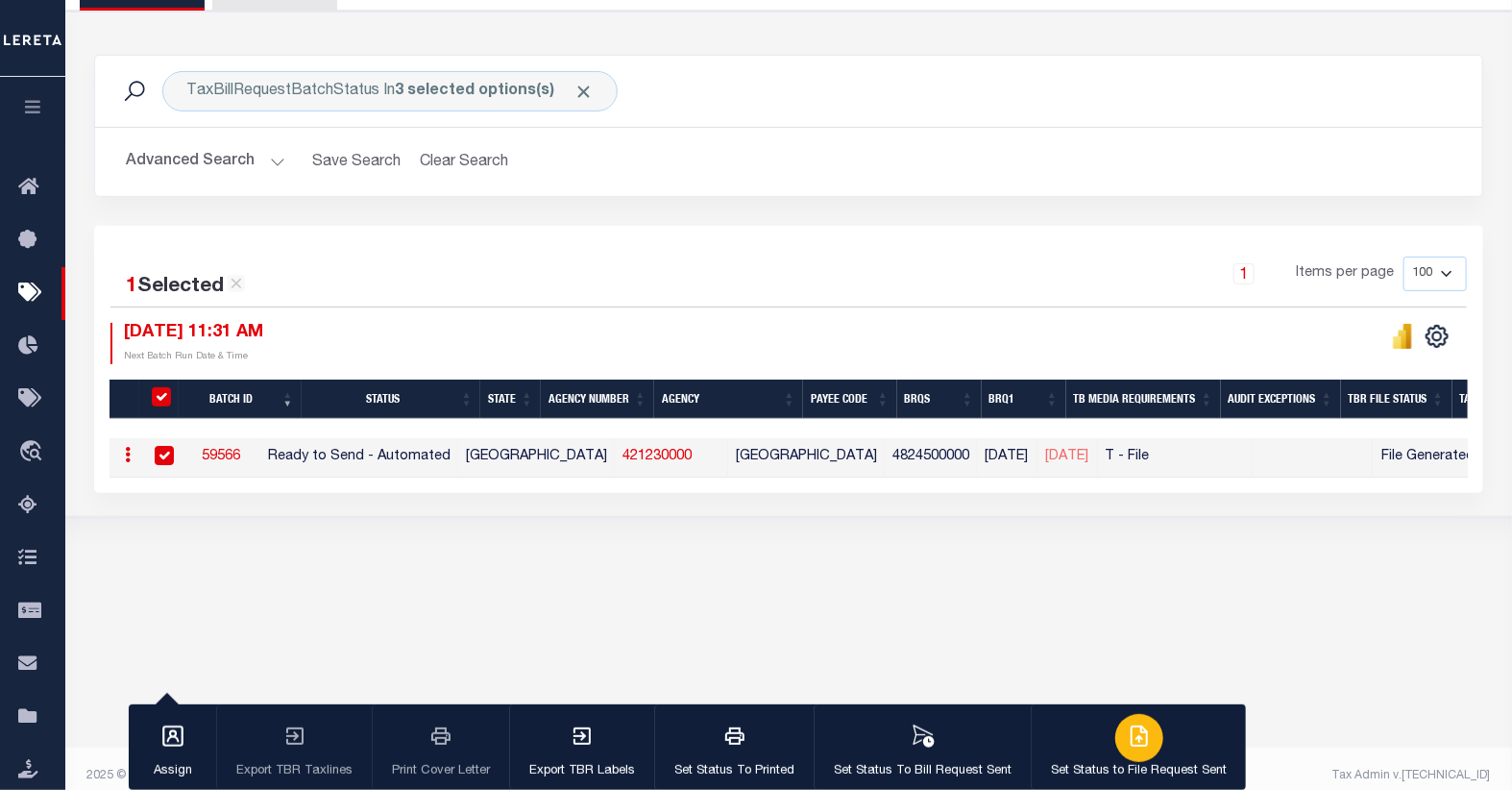
click at [1135, 752] on div "button" at bounding box center [1139, 738] width 48 height 48
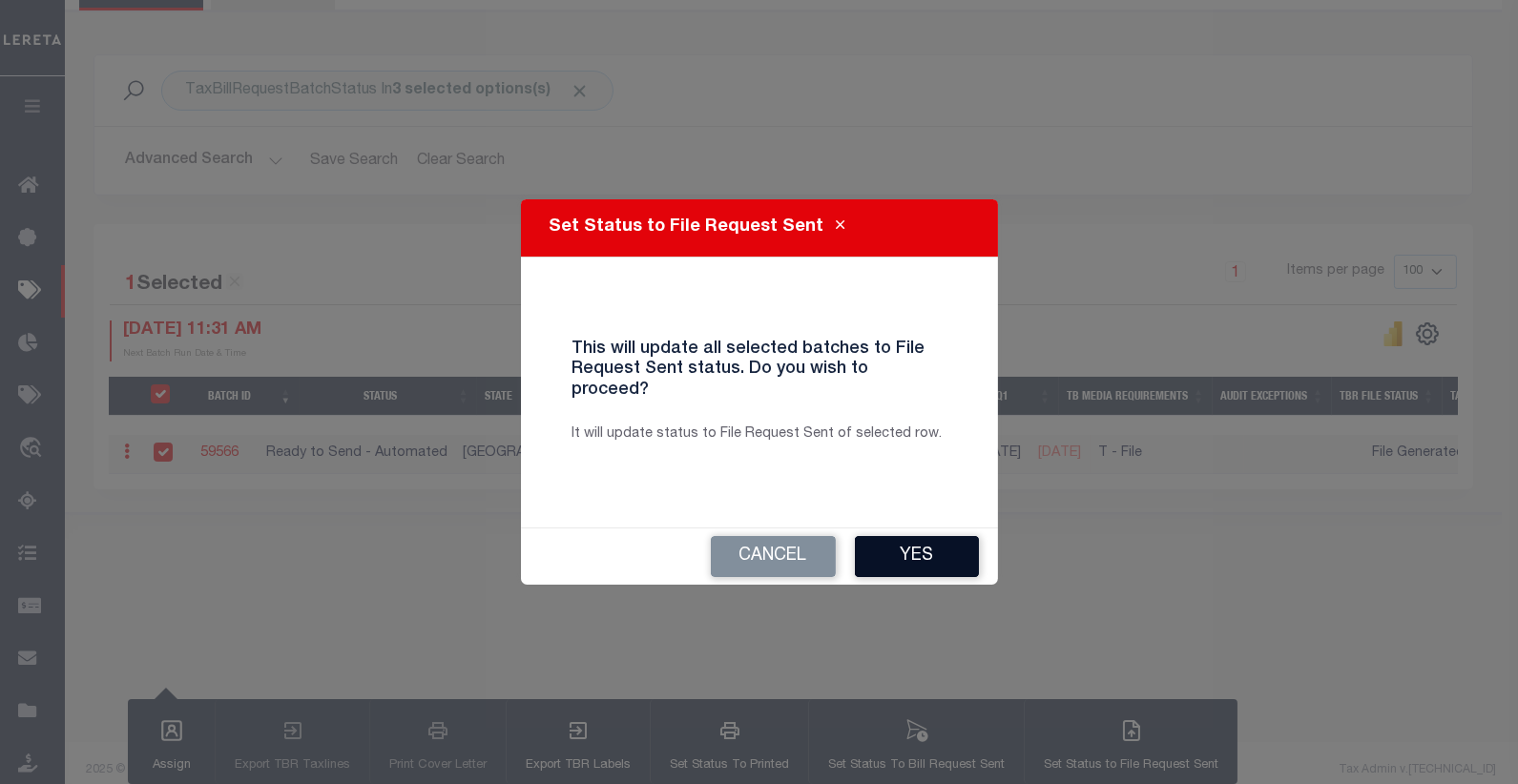
click at [890, 548] on button "Yes" at bounding box center [916, 556] width 124 height 41
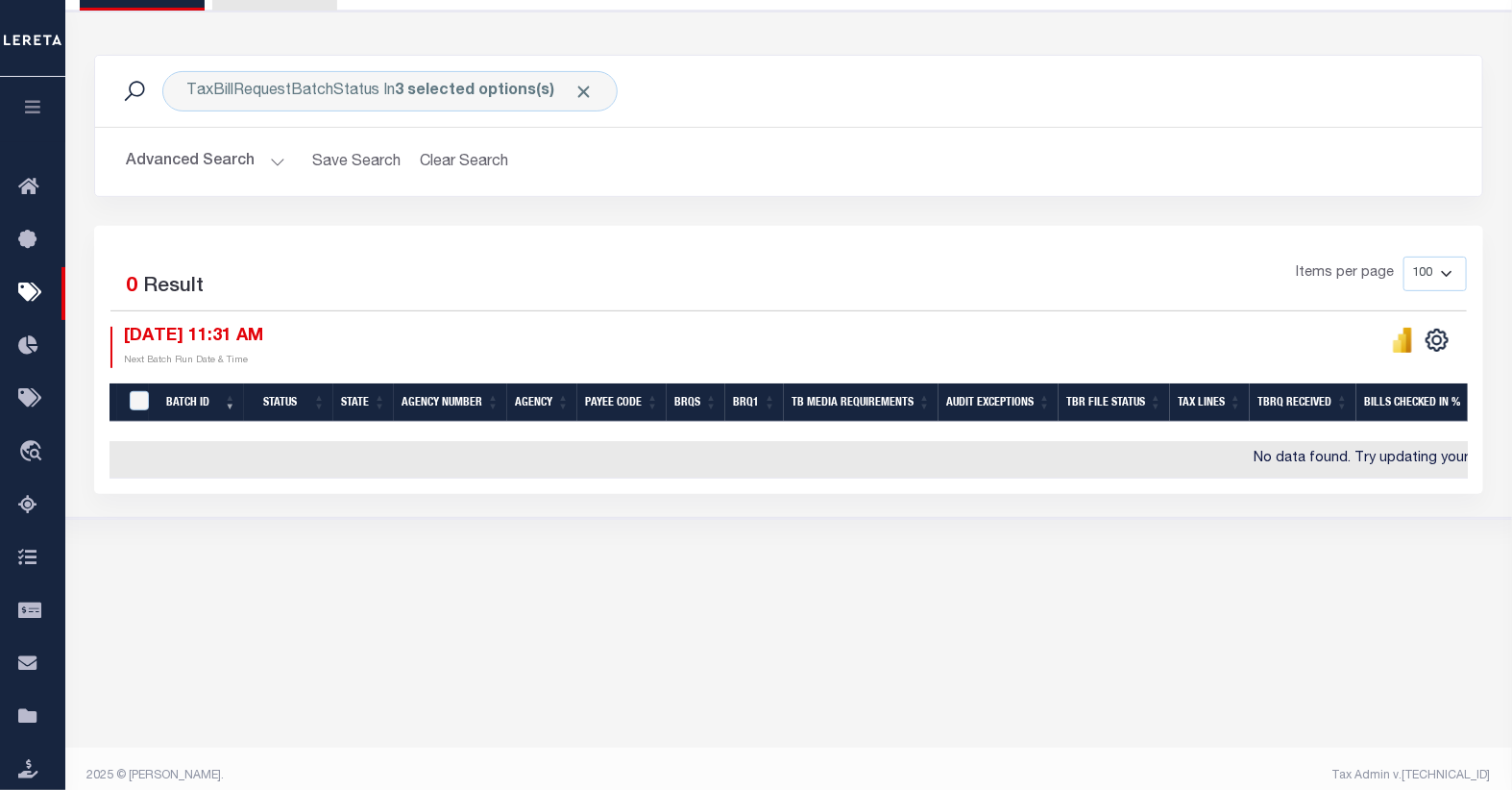
click at [256, 168] on button "Advanced Search" at bounding box center [206, 162] width 160 height 38
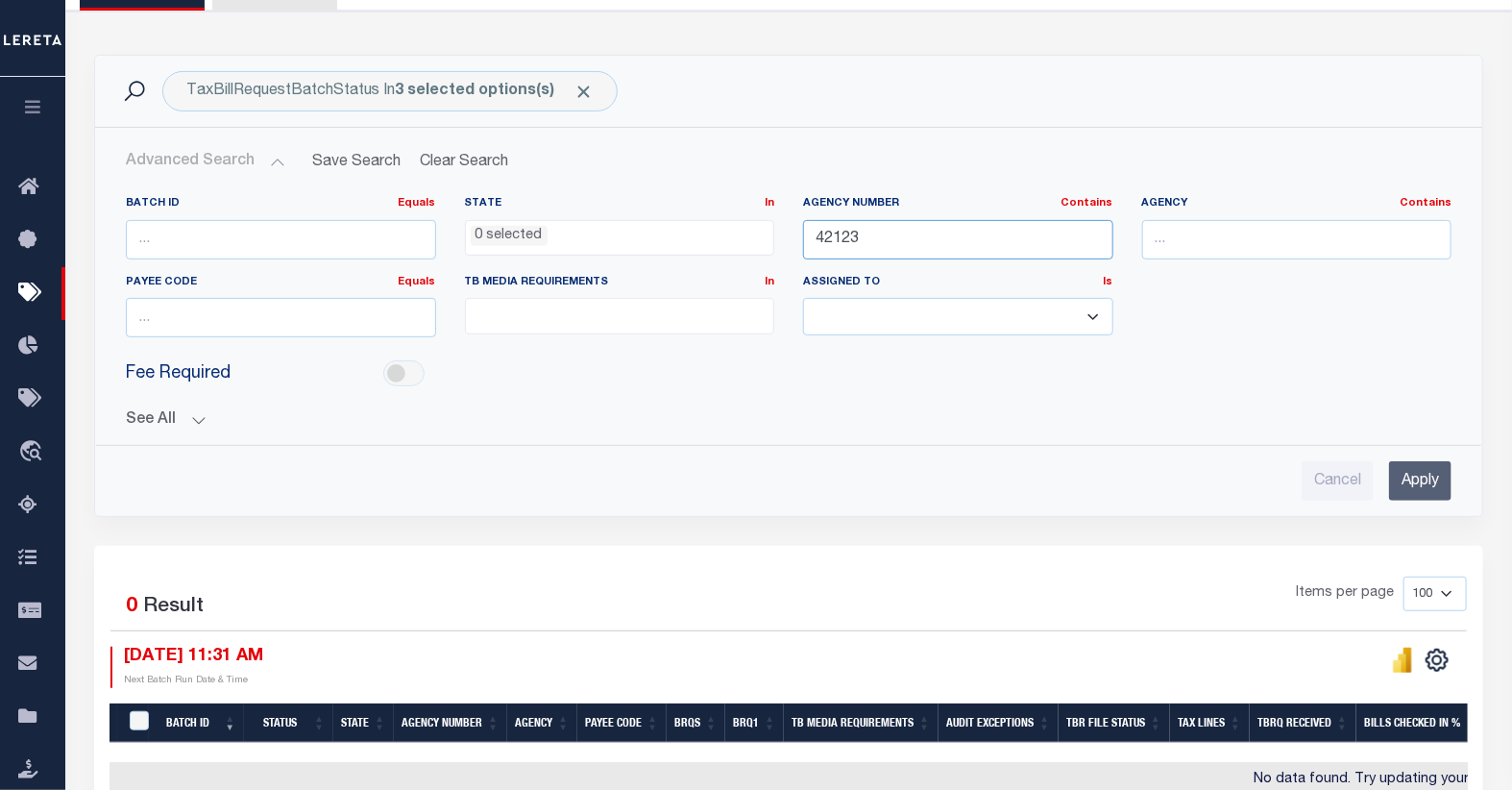
click at [842, 236] on input "42123" at bounding box center [958, 239] width 311 height 39
type input "16008"
click at [1444, 478] on input "Apply" at bounding box center [1420, 480] width 63 height 39
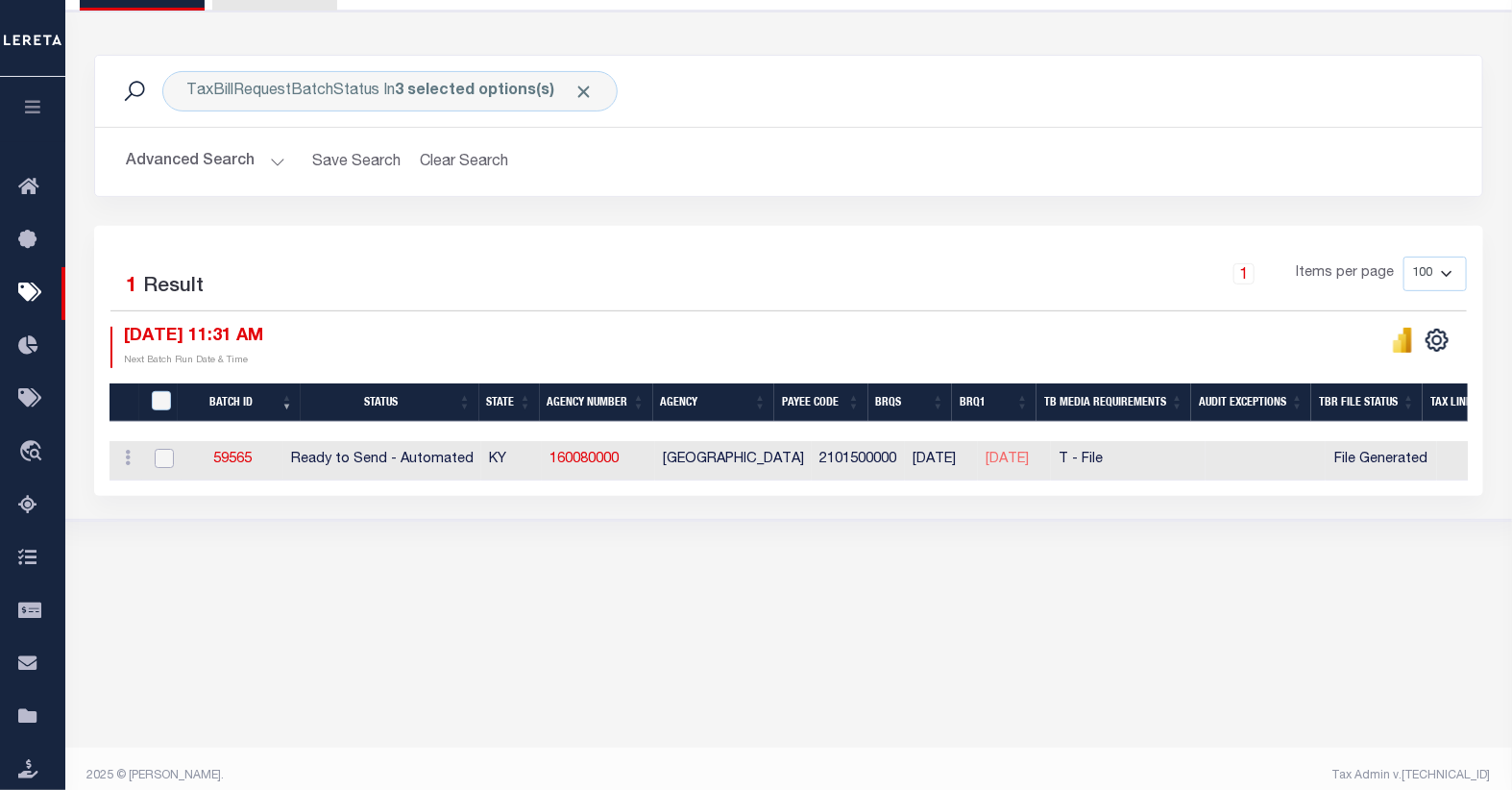
click at [162, 464] on input "checkbox" at bounding box center [164, 457] width 19 height 19
checkbox input "true"
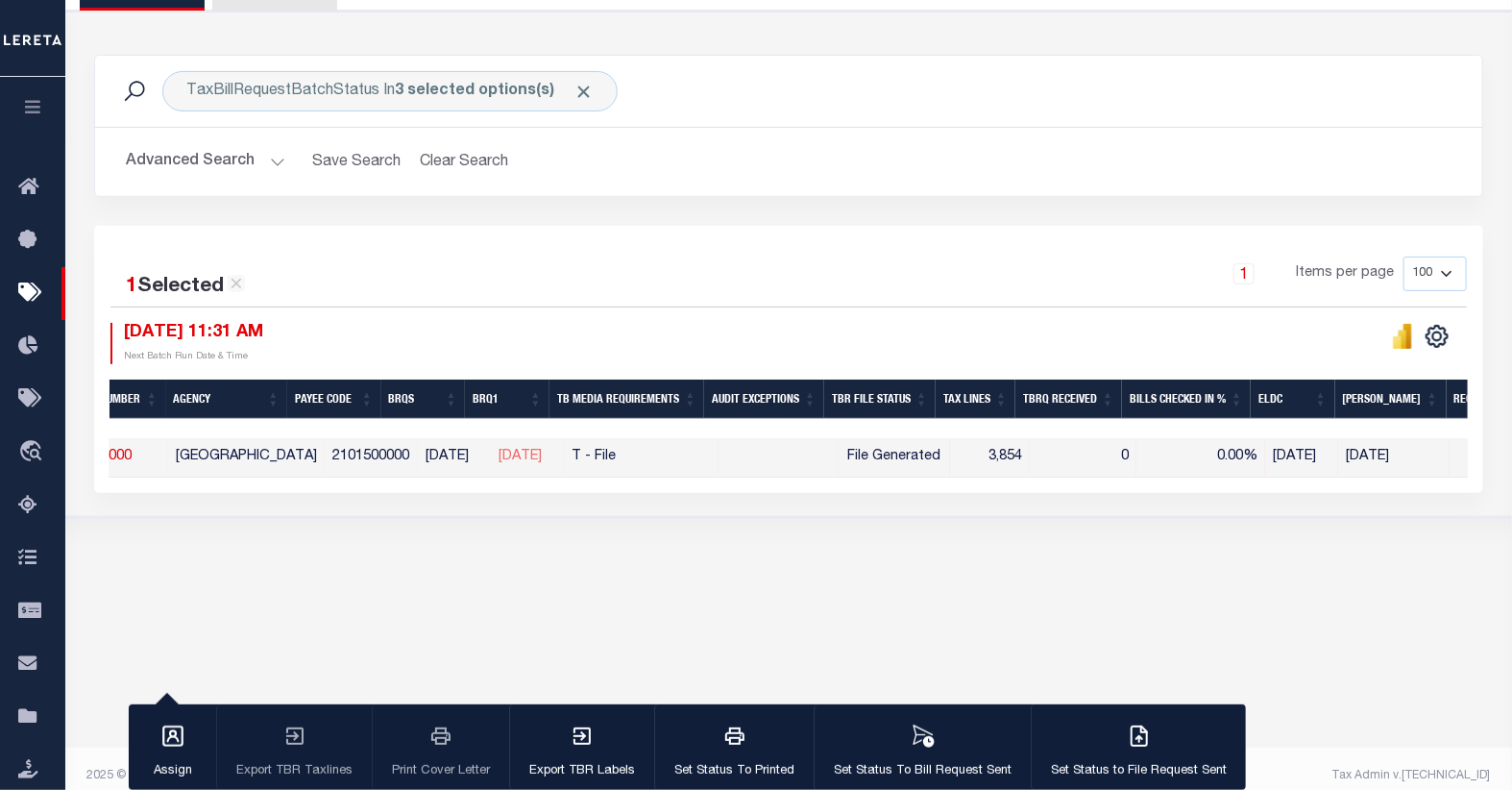
scroll to position [0, 639]
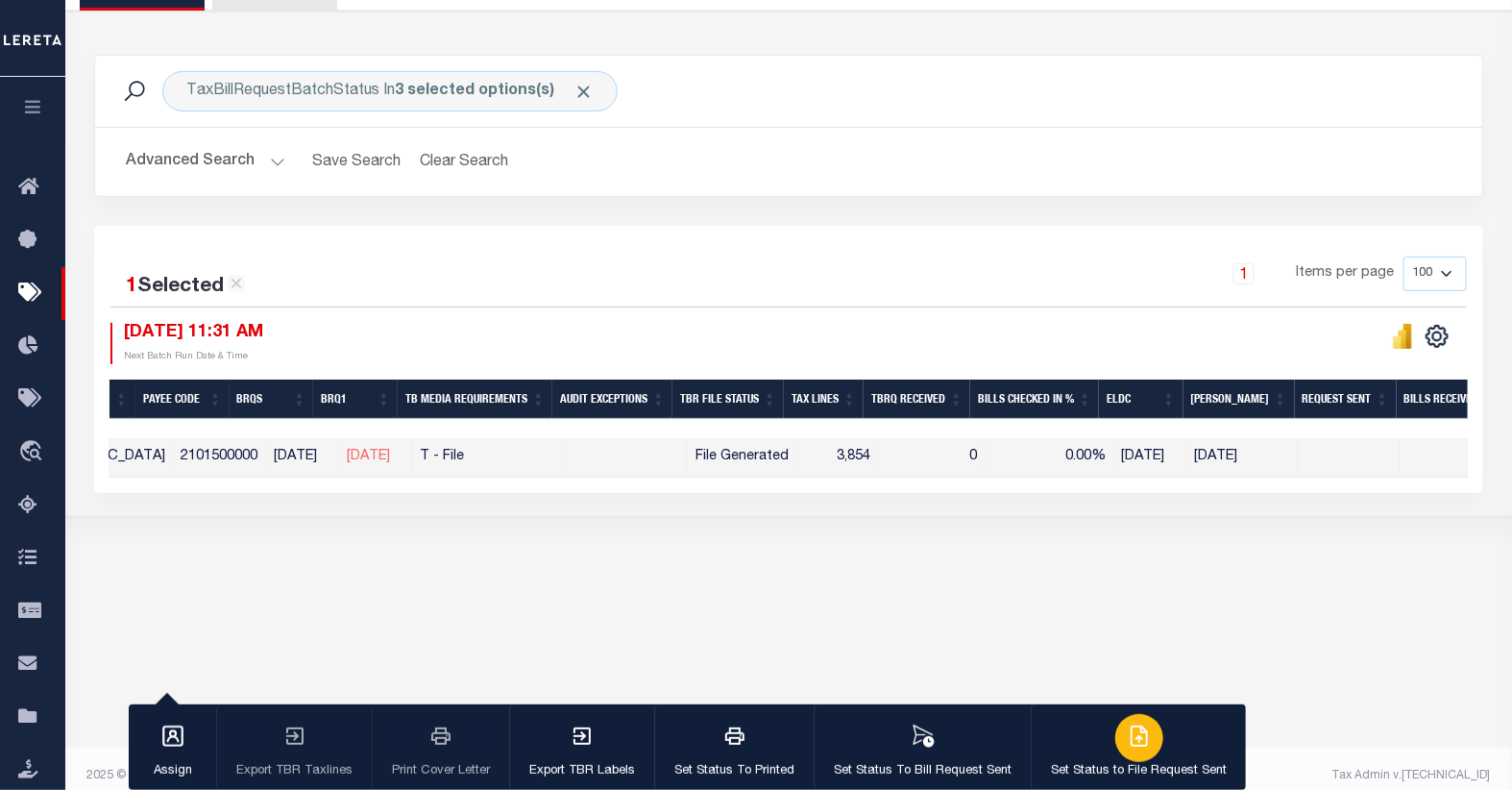
click at [1128, 727] on icon "button" at bounding box center [1138, 735] width 23 height 23
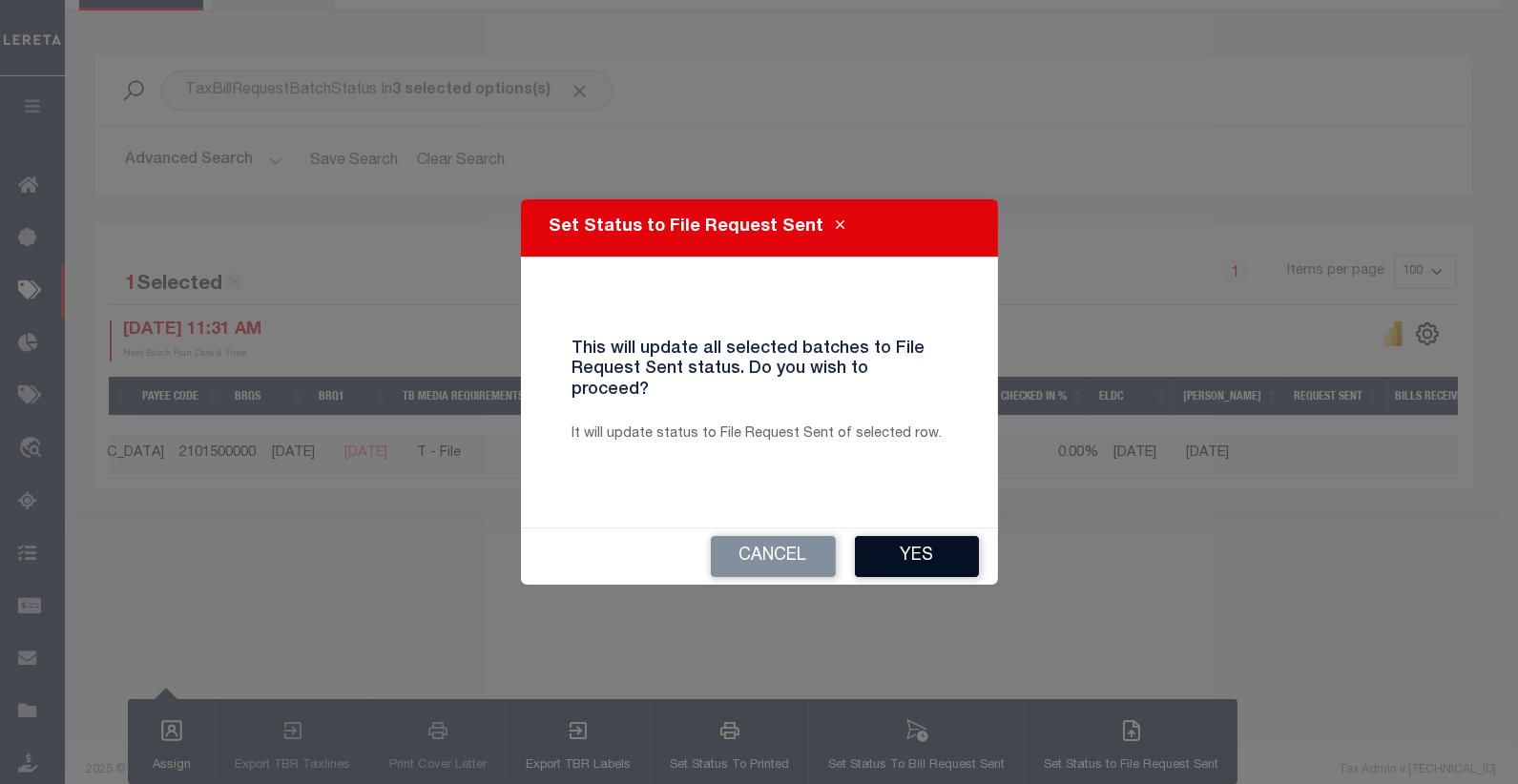
click at [919, 550] on button "Yes" at bounding box center [916, 556] width 124 height 41
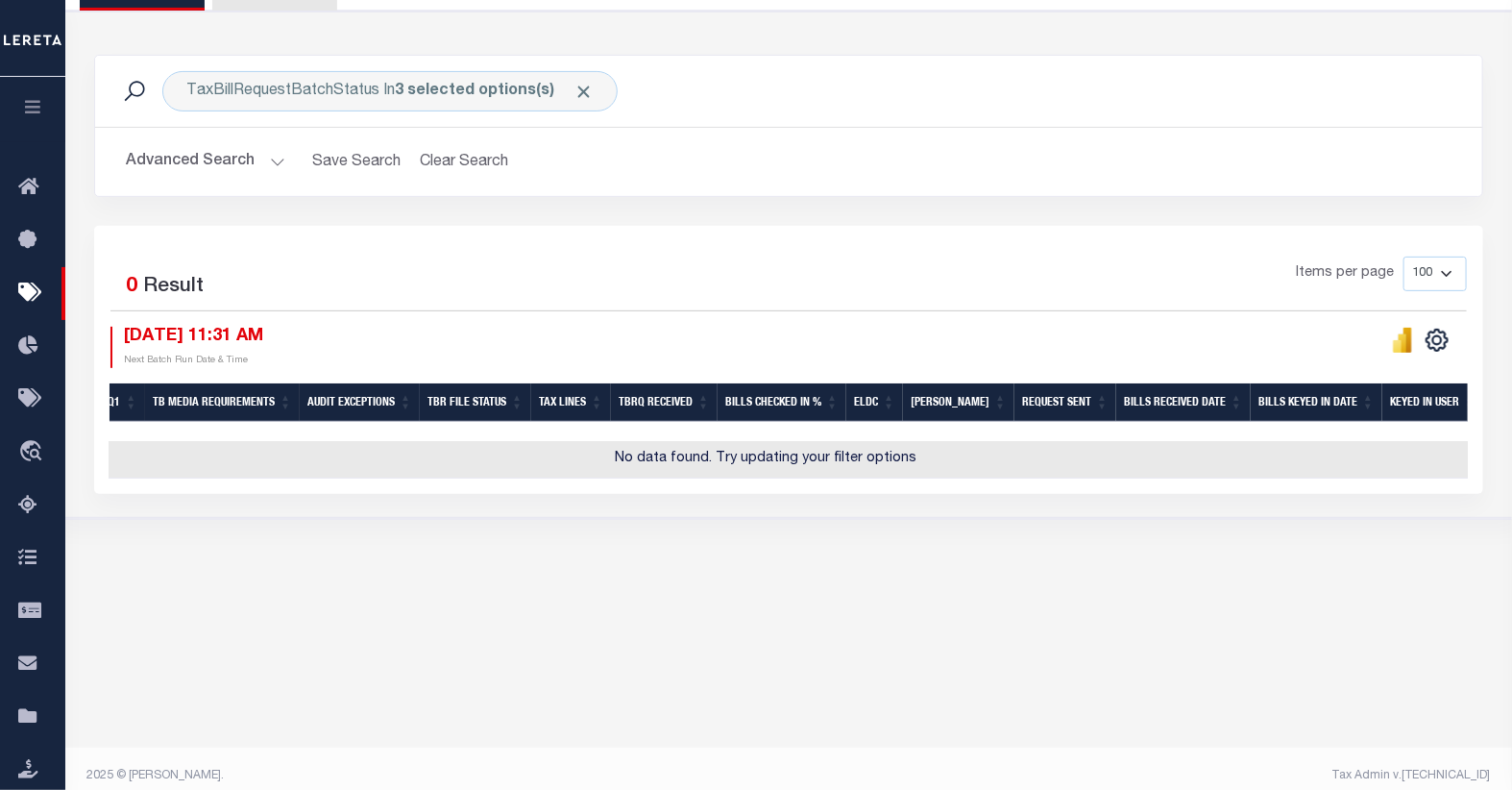
click at [379, 300] on div "1 Selected 0 Result" at bounding box center [270, 284] width 318 height 54
click at [216, 173] on button "Advanced Search" at bounding box center [206, 162] width 160 height 38
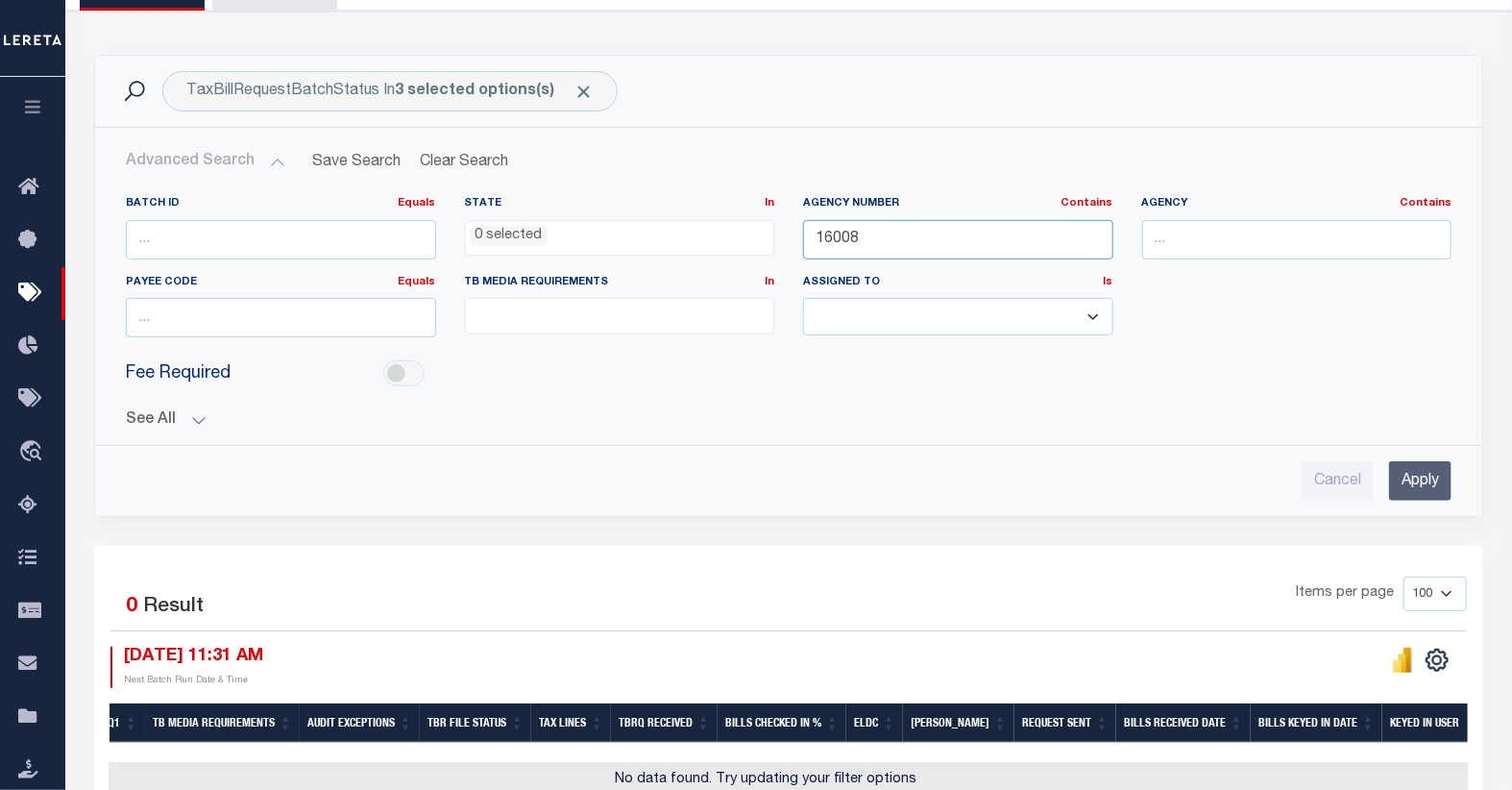
click at [848, 238] on input "16008" at bounding box center [958, 239] width 311 height 39
type input "45510"
click at [1432, 478] on input "Apply" at bounding box center [1420, 480] width 63 height 39
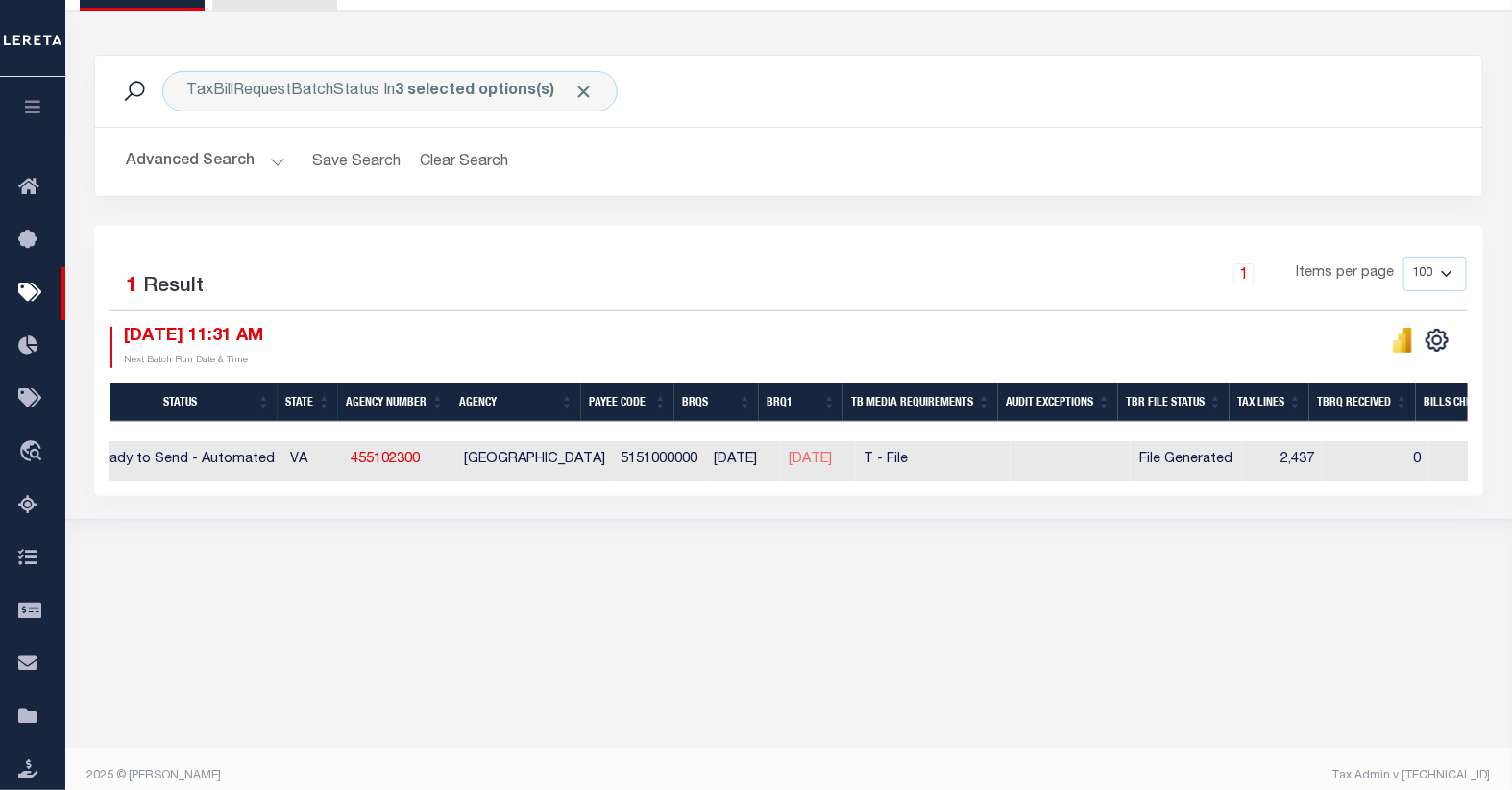
scroll to position [0, 0]
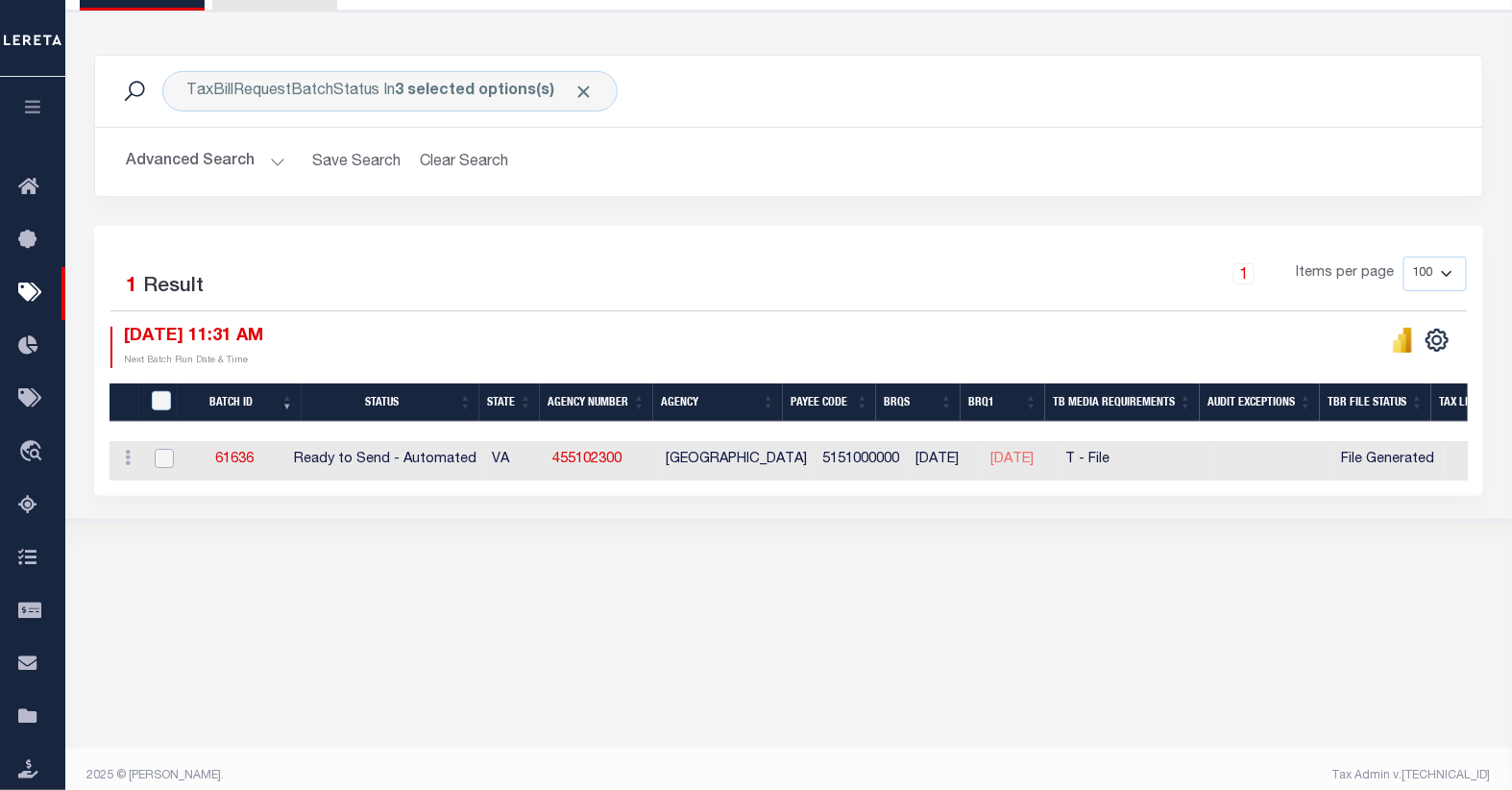
click at [167, 464] on input "checkbox" at bounding box center [164, 457] width 19 height 19
checkbox input "true"
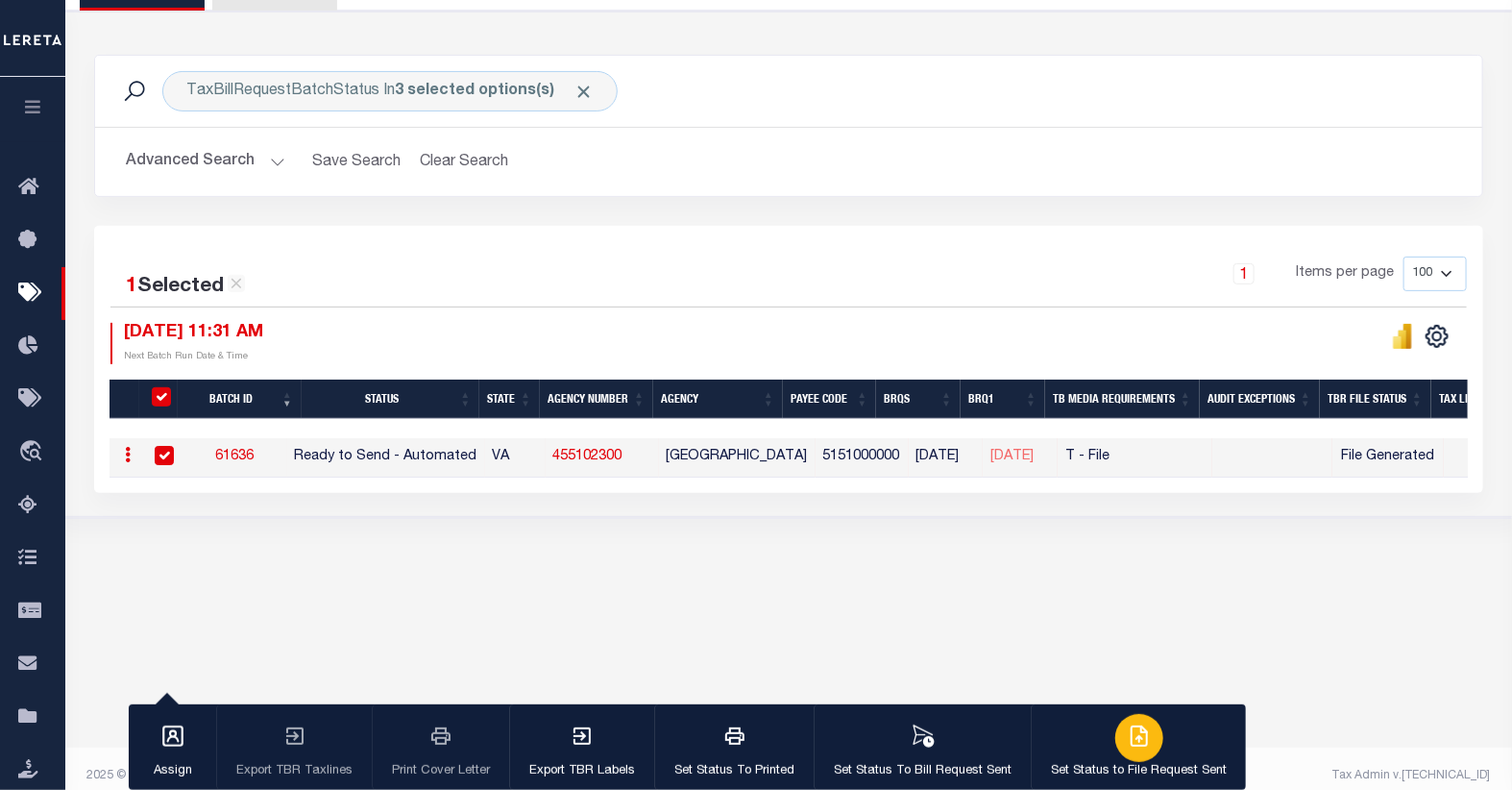
click at [1131, 746] on icon "button" at bounding box center [1138, 735] width 23 height 23
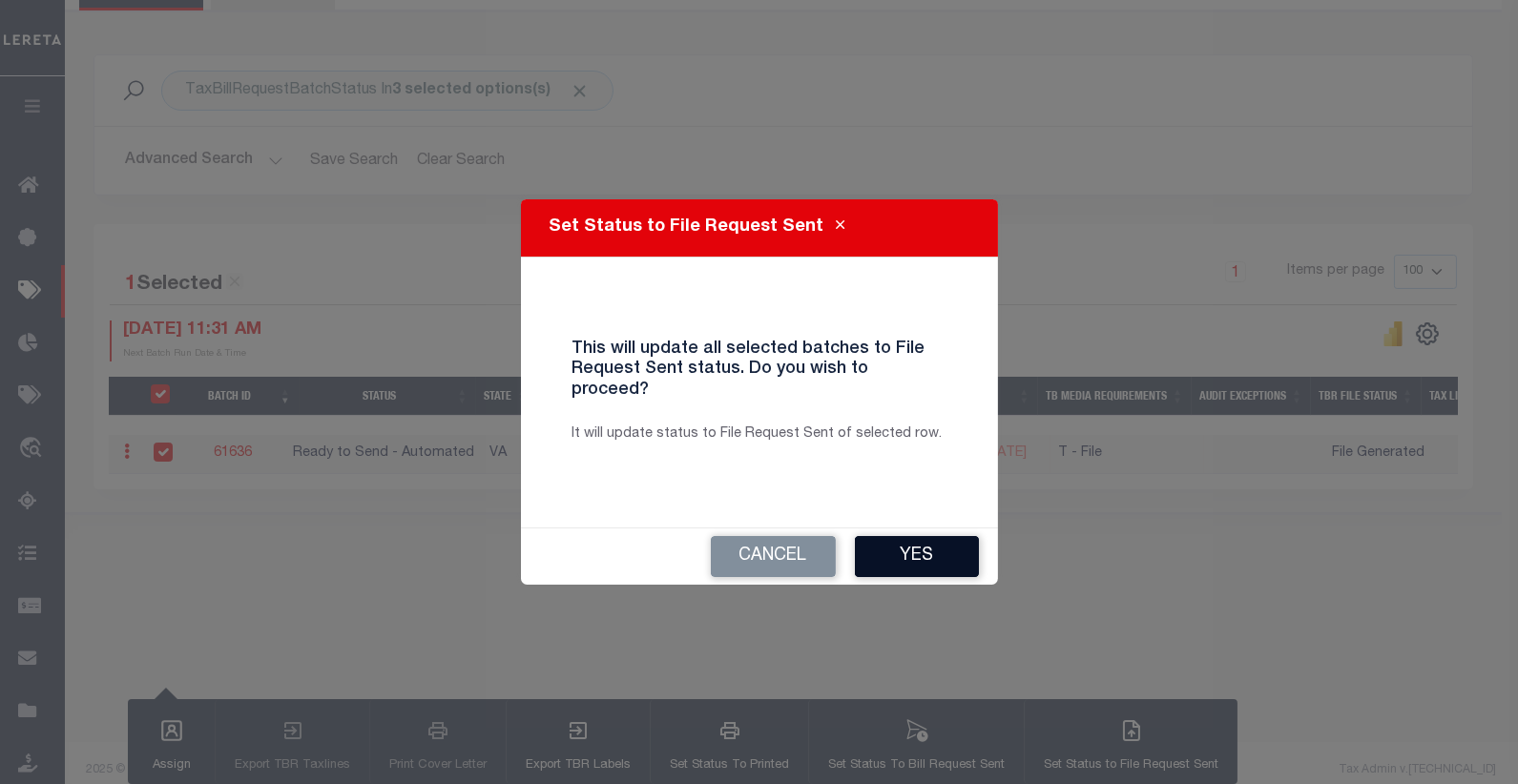
click at [930, 545] on button "Yes" at bounding box center [916, 556] width 124 height 41
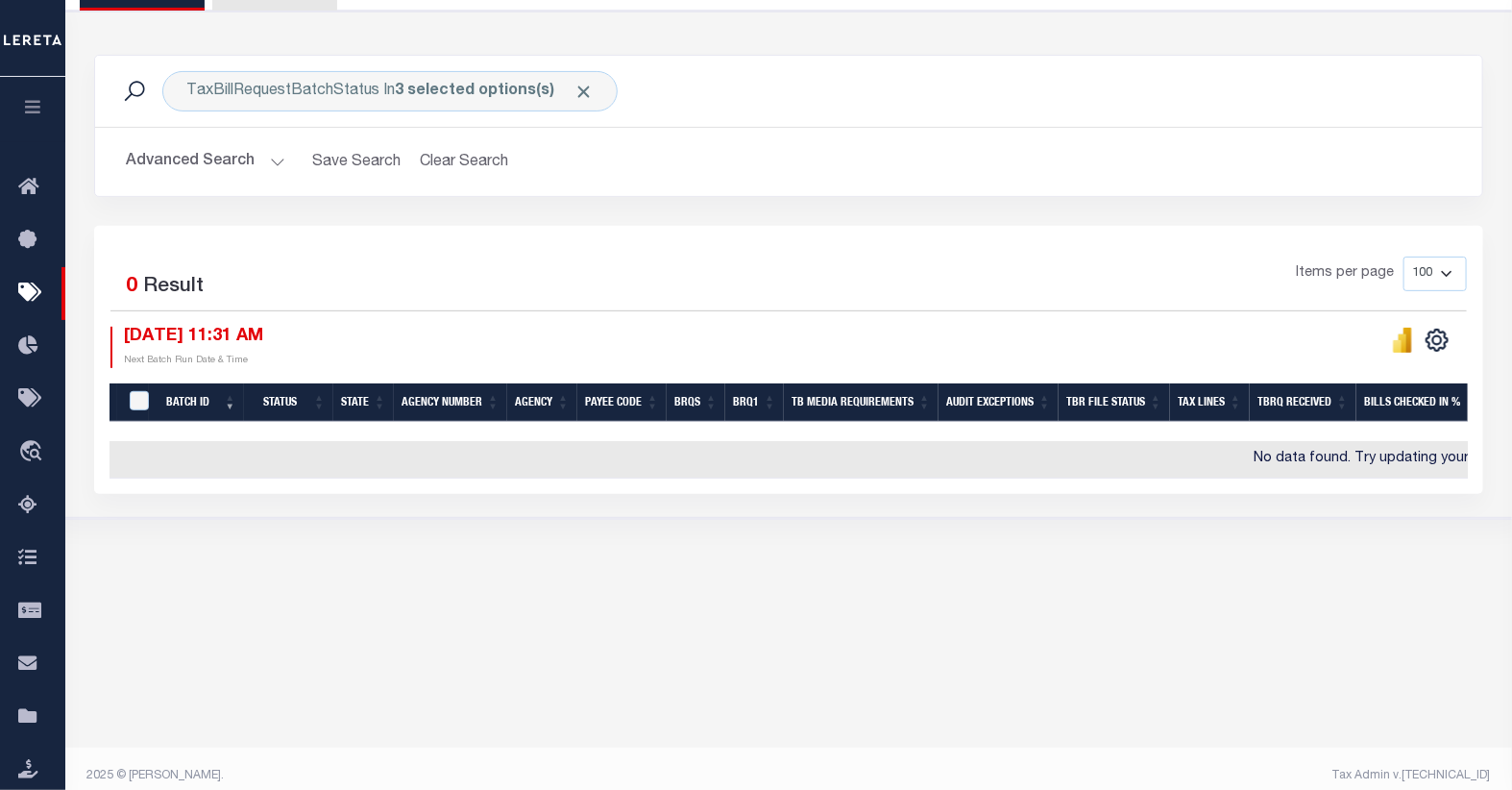
click at [199, 159] on button "Advanced Search" at bounding box center [206, 162] width 160 height 38
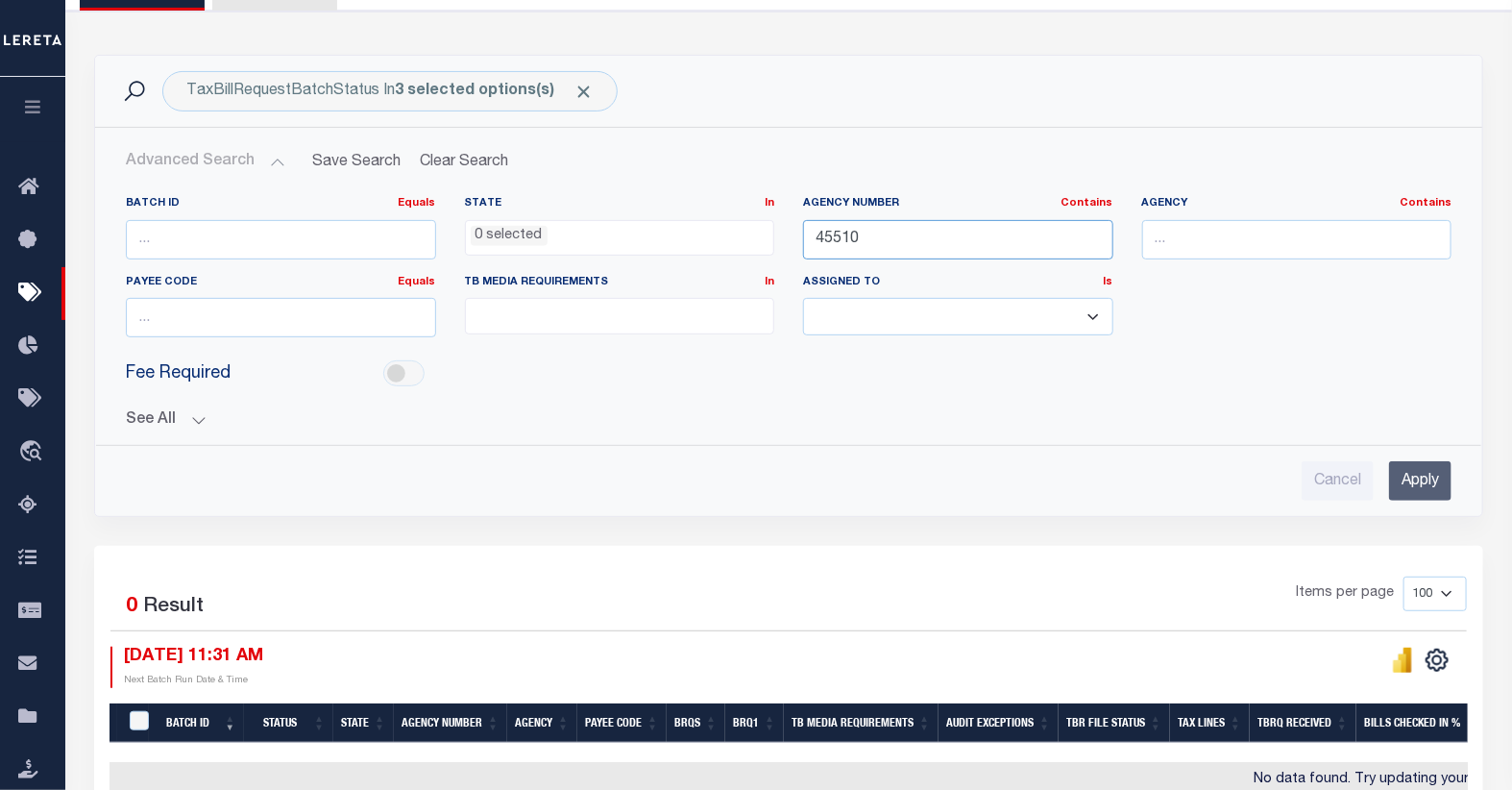
click at [830, 237] on input "45510" at bounding box center [958, 239] width 311 height 39
type input "12081"
click at [1394, 473] on input "Apply" at bounding box center [1420, 480] width 63 height 39
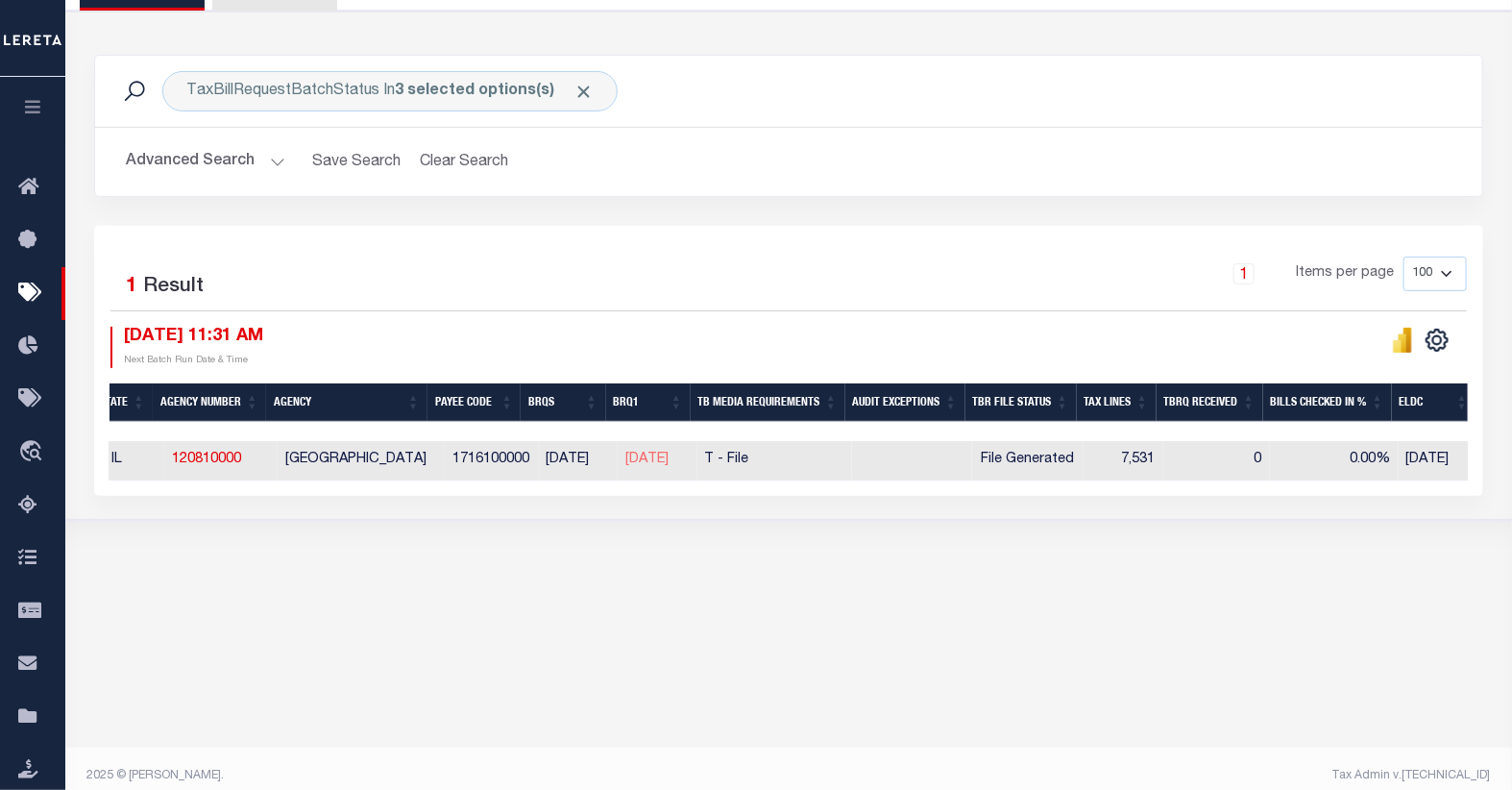
scroll to position [0, 334]
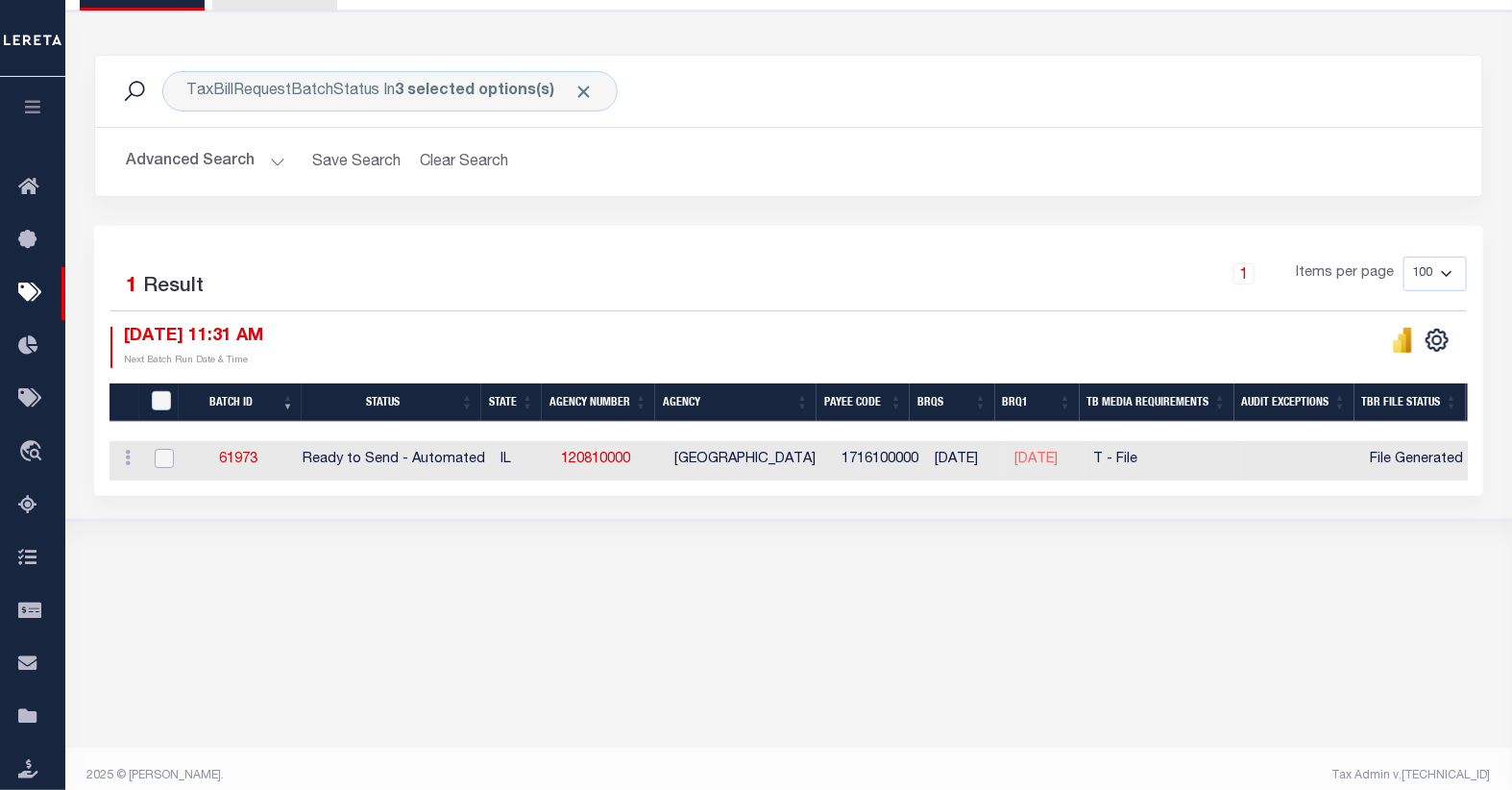
click at [165, 457] on input "checkbox" at bounding box center [164, 457] width 19 height 19
checkbox input "true"
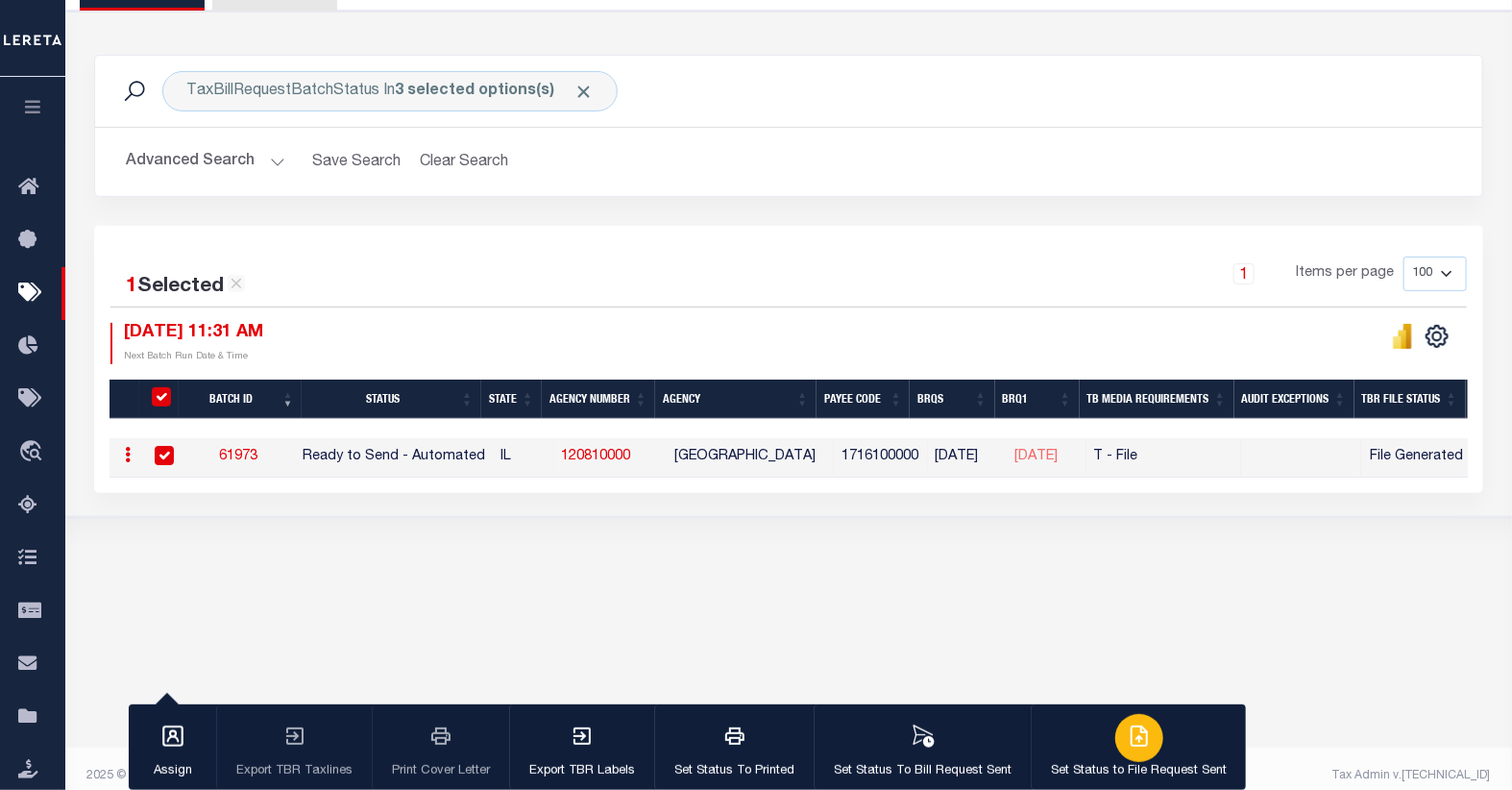
click at [1130, 731] on icon "button" at bounding box center [1138, 735] width 23 height 23
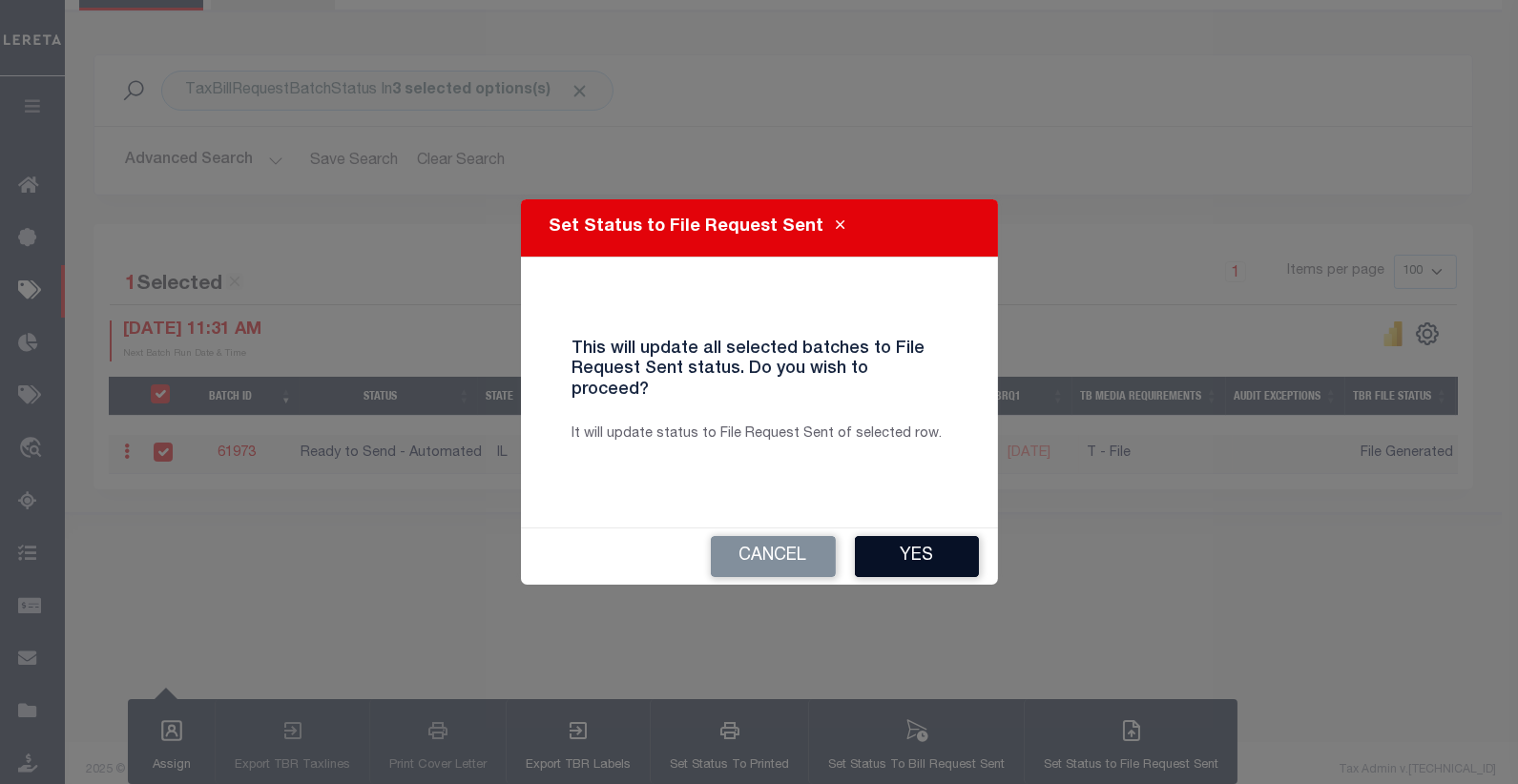
click at [916, 549] on button "Yes" at bounding box center [916, 556] width 124 height 41
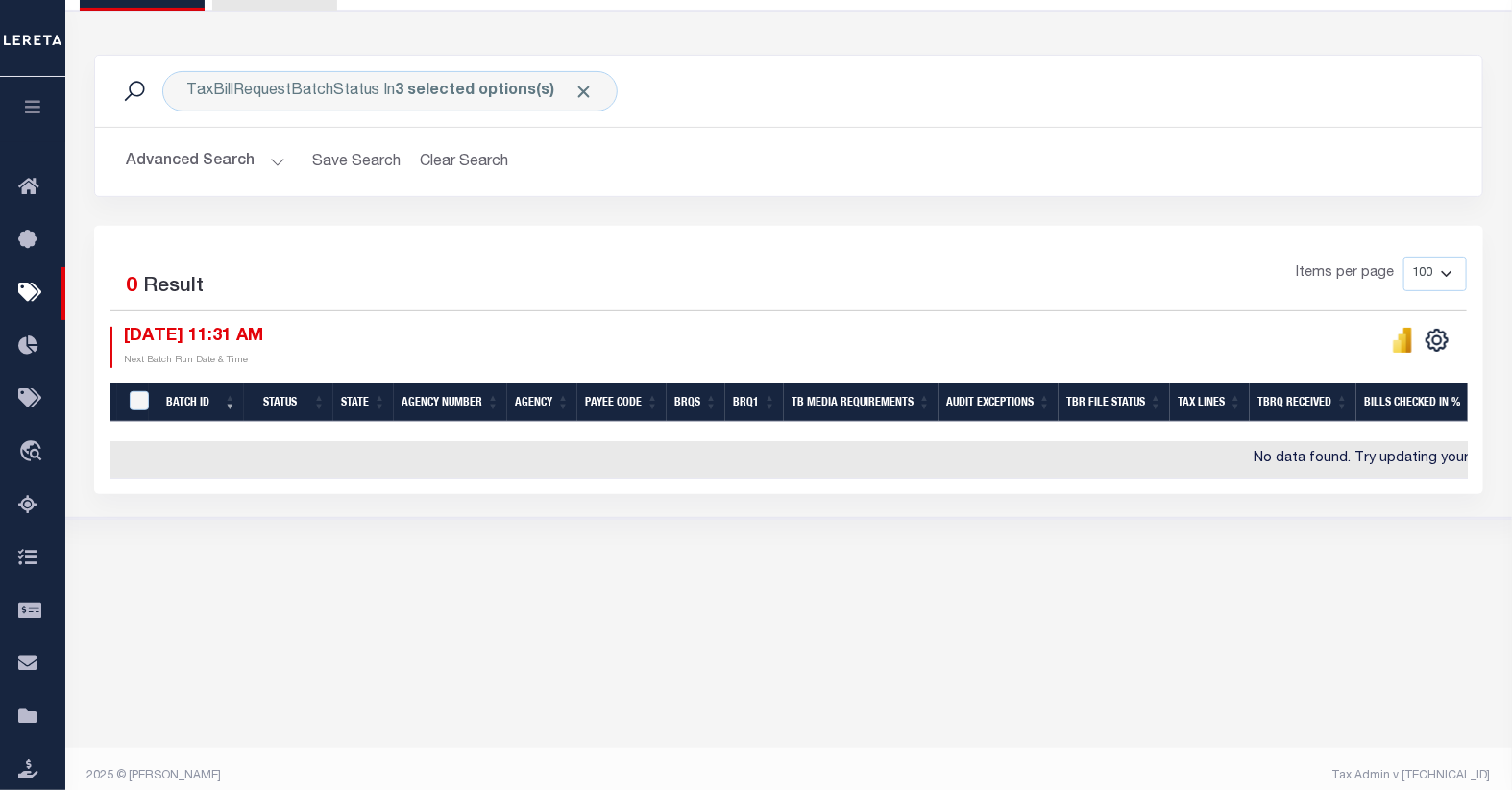
click at [265, 164] on button "Advanced Search" at bounding box center [206, 162] width 160 height 38
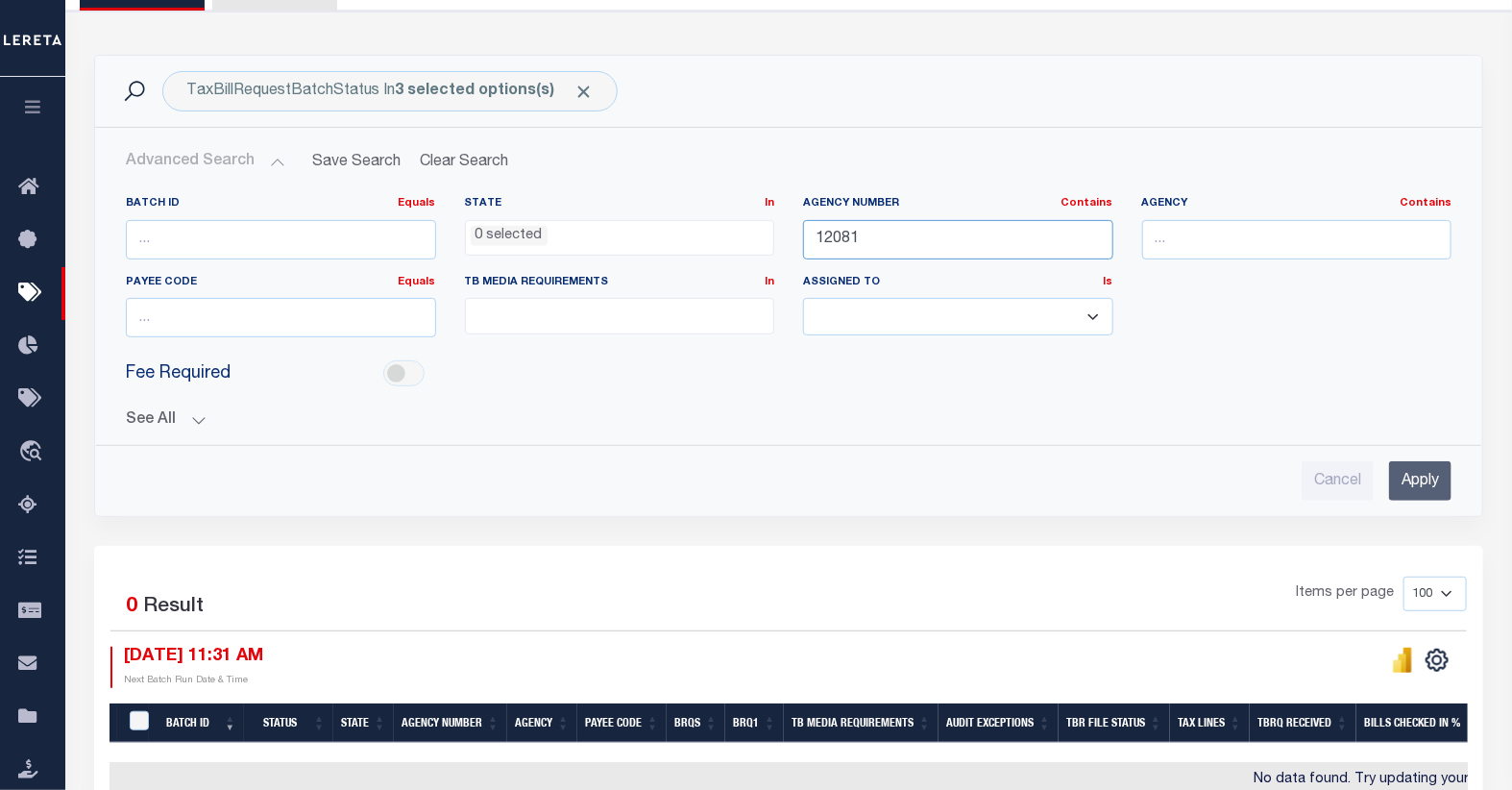
click at [837, 242] on input "12081" at bounding box center [958, 239] width 311 height 39
type input "01059"
click at [1409, 480] on input "Apply" at bounding box center [1420, 480] width 63 height 39
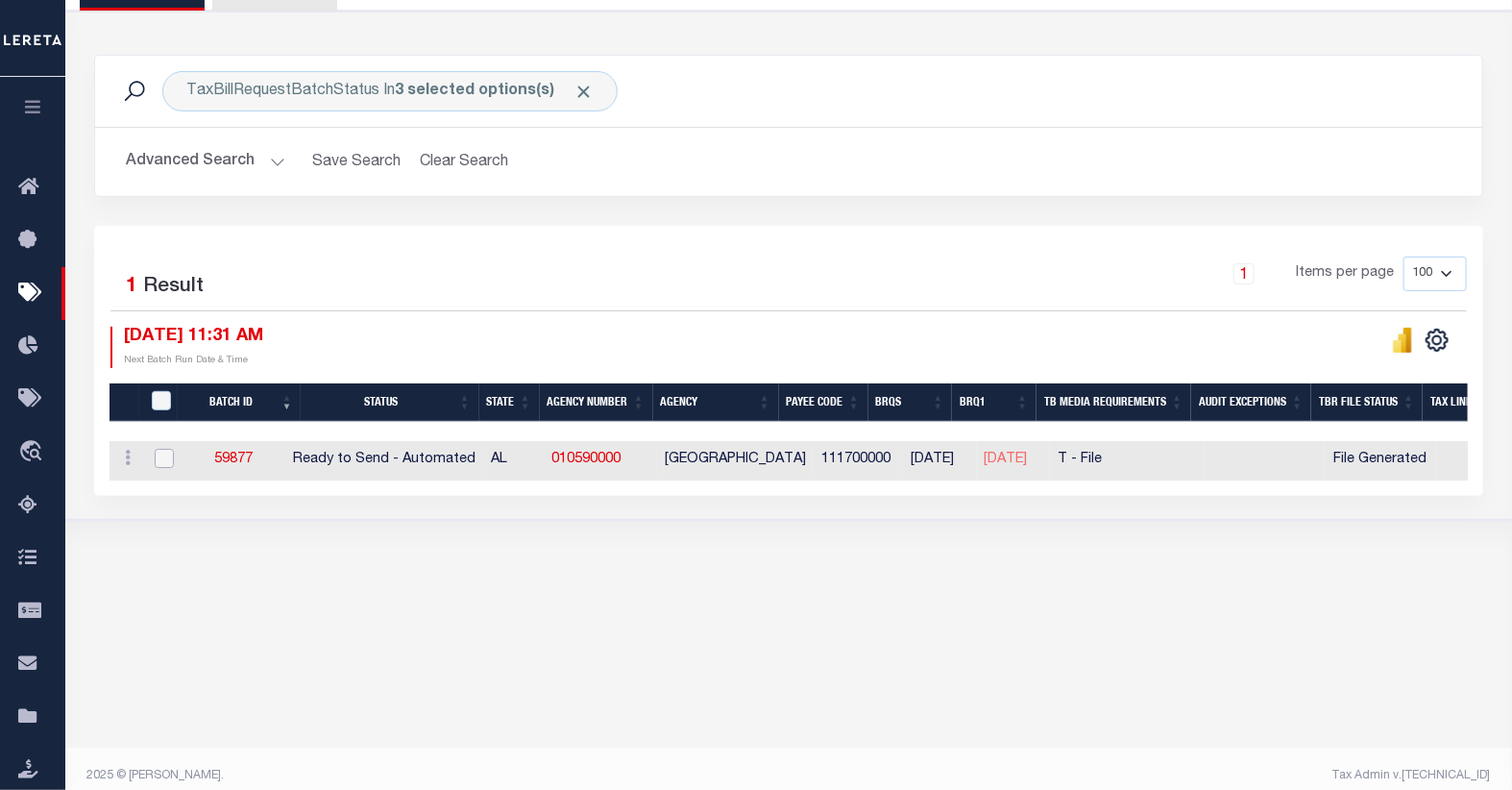
click at [159, 463] on input "checkbox" at bounding box center [164, 457] width 19 height 19
checkbox input "true"
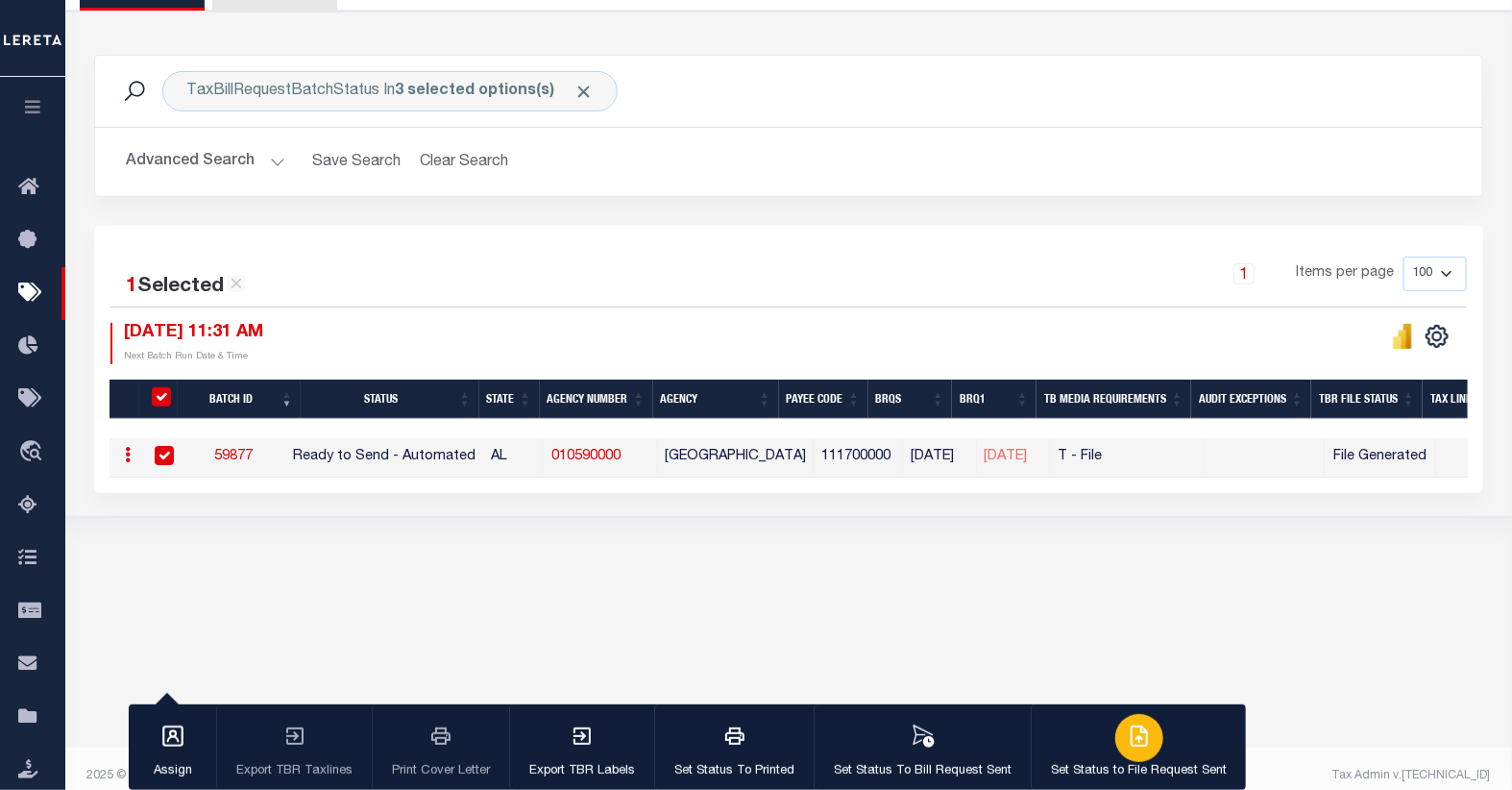
click at [1128, 731] on icon "button" at bounding box center [1138, 735] width 23 height 23
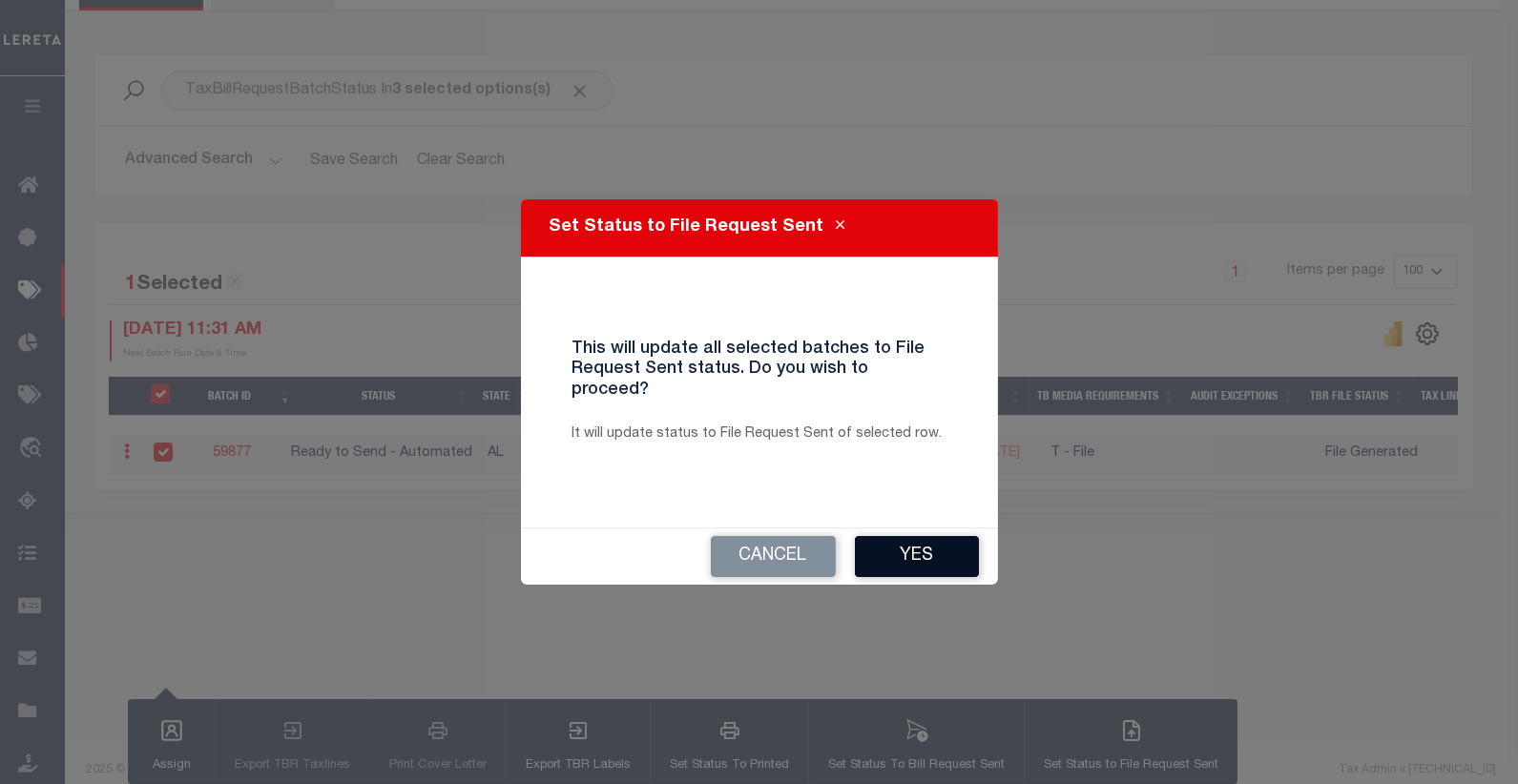
click at [891, 544] on button "Yes" at bounding box center [916, 556] width 124 height 41
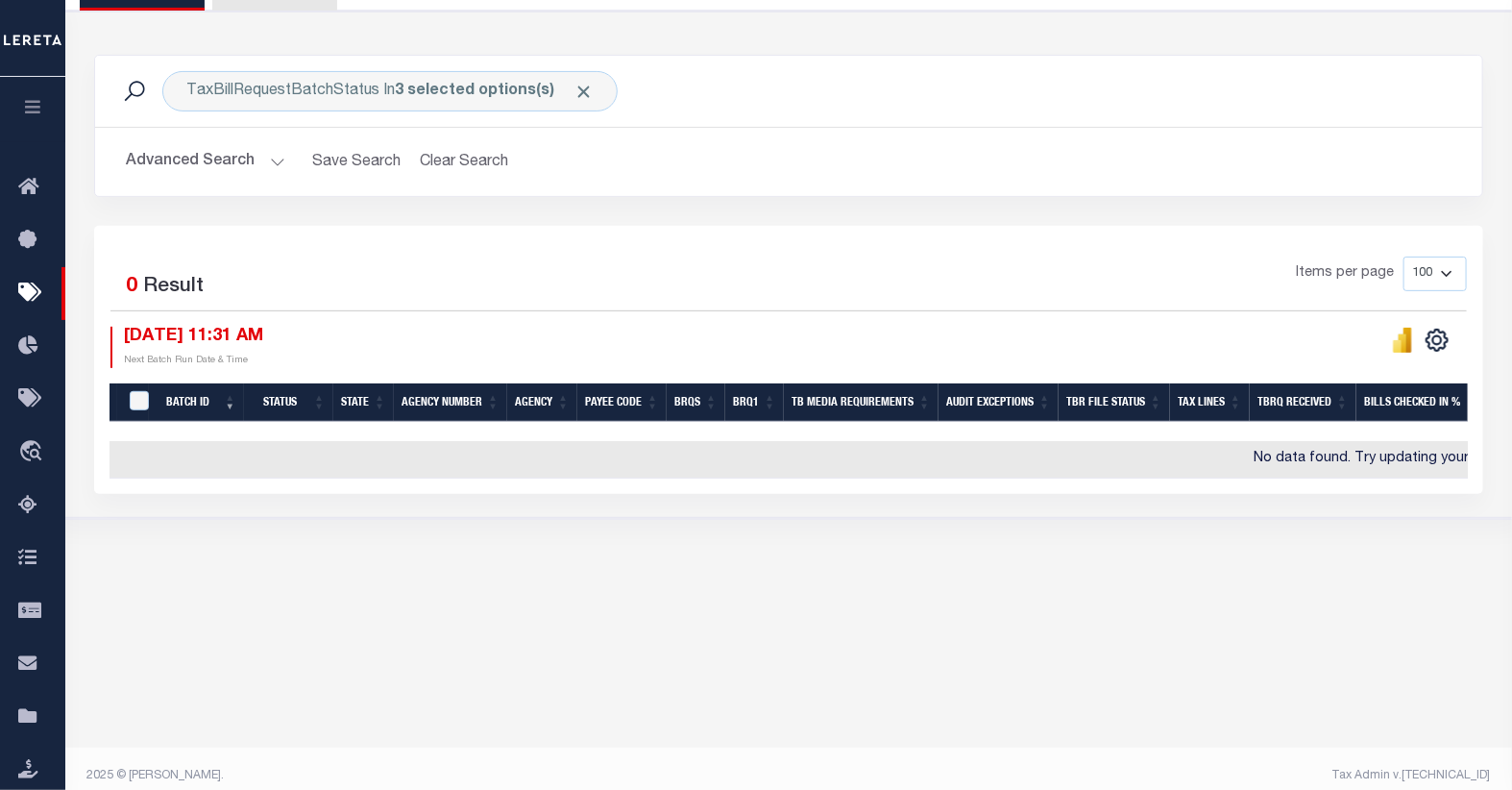
scroll to position [0, 0]
